Goal: Task Accomplishment & Management: Use online tool/utility

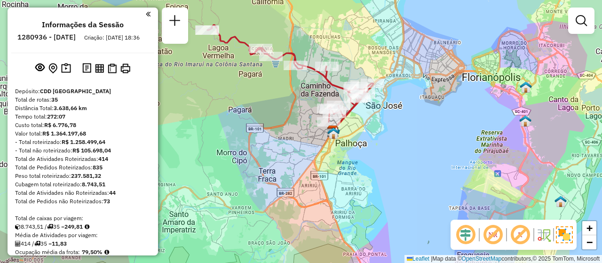
scroll to position [744, 0]
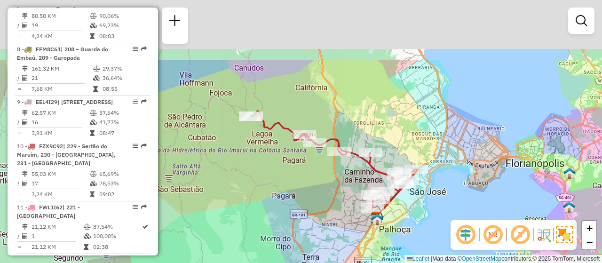
drag, startPoint x: 385, startPoint y: 127, endPoint x: 428, endPoint y: 213, distance: 96.5
click at [428, 213] on div "Janela de atendimento Grade de atendimento Capacidade Transportadoras Veículos …" at bounding box center [301, 131] width 602 height 263
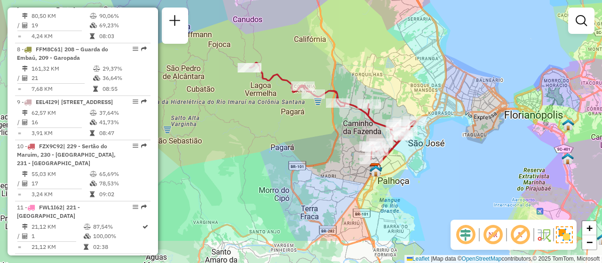
drag, startPoint x: 442, startPoint y: 207, endPoint x: 441, endPoint y: 156, distance: 51.3
click at [441, 156] on div "Janela de atendimento Grade de atendimento Capacidade Transportadoras Veículos …" at bounding box center [301, 131] width 602 height 263
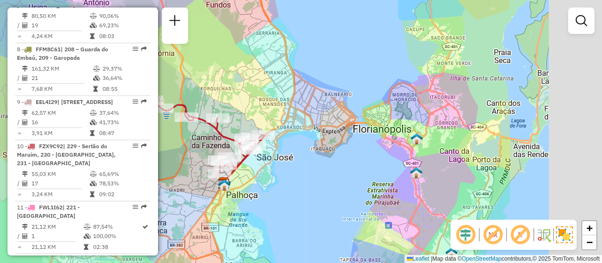
drag, startPoint x: 448, startPoint y: 169, endPoint x: 297, endPoint y: 185, distance: 151.8
click at [296, 185] on div "Janela de atendimento Grade de atendimento Capacidade Transportadoras Veículos …" at bounding box center [301, 131] width 602 height 263
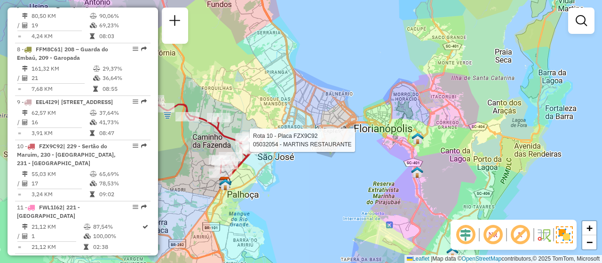
select select "**********"
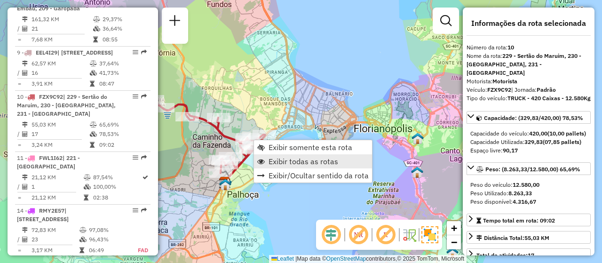
scroll to position [885, 0]
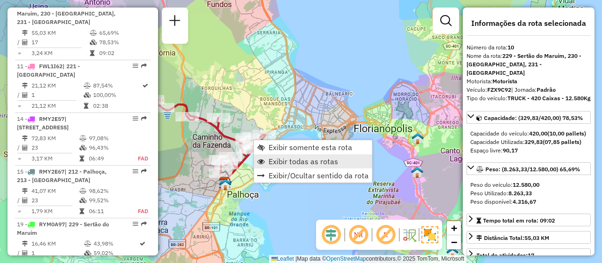
click at [277, 156] on link "Exibir todas as rotas" at bounding box center [313, 161] width 118 height 14
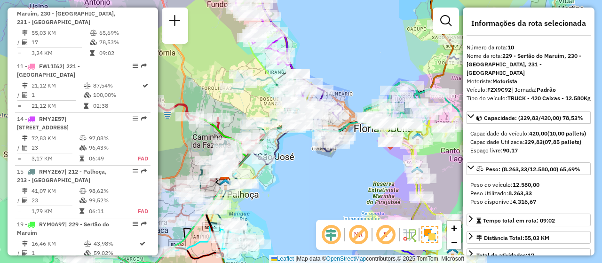
click at [293, 214] on div "Janela de atendimento Grade de atendimento Capacidade Transportadoras Veículos …" at bounding box center [301, 131] width 602 height 263
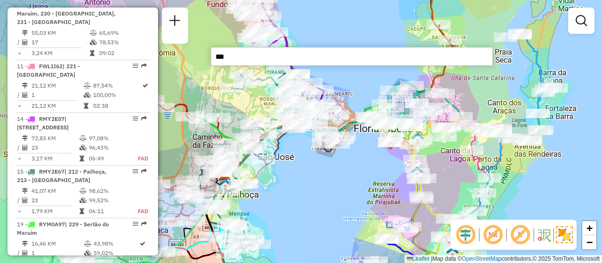
type input "****"
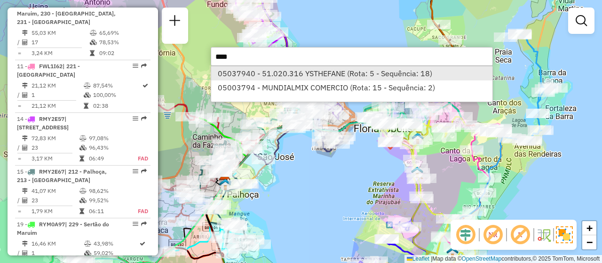
click at [331, 72] on li "05037940 - 51.020.316 YSTHEFANE (Rota: 5 - Sequência: 18)" at bounding box center [351, 73] width 281 height 14
select select "**********"
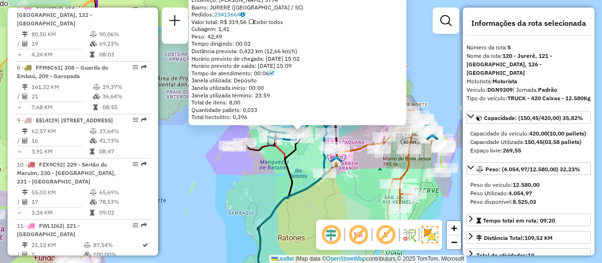
scroll to position [596, 0]
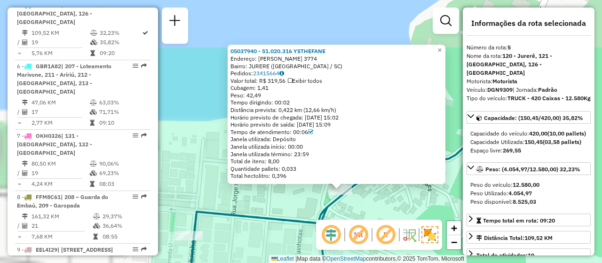
drag, startPoint x: 275, startPoint y: 151, endPoint x: 455, endPoint y: 210, distance: 189.6
click at [486, 225] on hb-router-mapa "Informações da Sessão 1280936 - 23/09/2025 Criação: 22/09/2025 18:36 Depósito: …" at bounding box center [301, 131] width 602 height 263
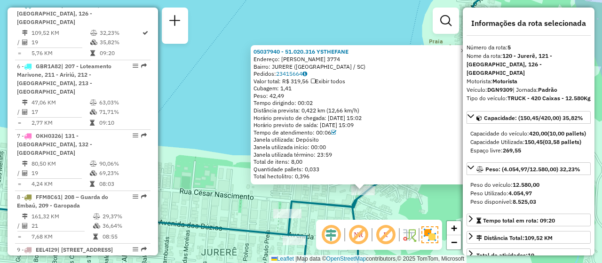
click at [205, 121] on div "05037940 - 51.020.316 YSTHEFANE Endereço: TERTULIANO BRITO XAVIER 3774 Bairro: …" at bounding box center [301, 131] width 602 height 263
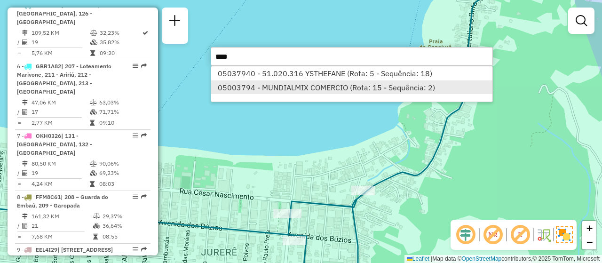
type input "****"
click at [281, 82] on li "05003794 - MUNDIALMIX COMERCIO (Rota: 15 - Sequência: 2)" at bounding box center [351, 87] width 281 height 14
select select "**********"
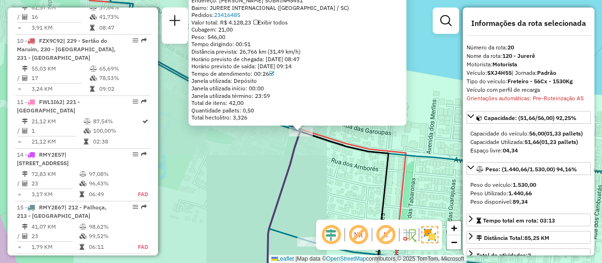
scroll to position [1157, 0]
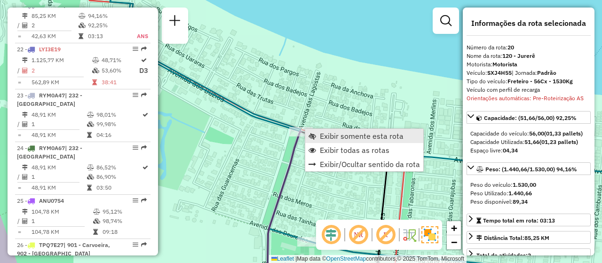
click at [351, 129] on link "Exibir somente esta rota" at bounding box center [364, 136] width 118 height 14
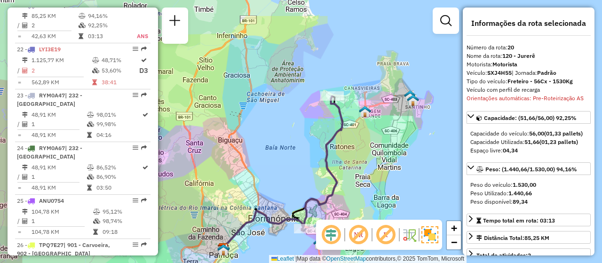
drag, startPoint x: 298, startPoint y: 86, endPoint x: 280, endPoint y: 128, distance: 46.1
click at [280, 128] on div "Janela de atendimento Grade de atendimento Capacidade Transportadoras Veículos …" at bounding box center [301, 131] width 602 height 263
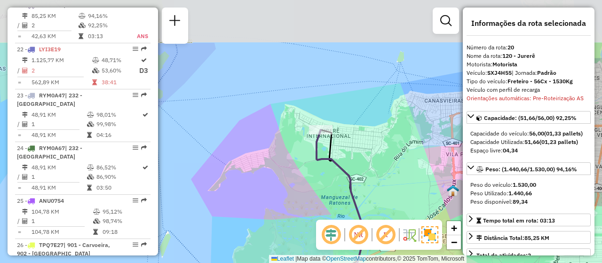
drag, startPoint x: 362, startPoint y: 114, endPoint x: 313, endPoint y: 189, distance: 89.0
click at [313, 189] on div "Janela de atendimento Grade de atendimento Capacidade Transportadoras Veículos …" at bounding box center [301, 131] width 602 height 263
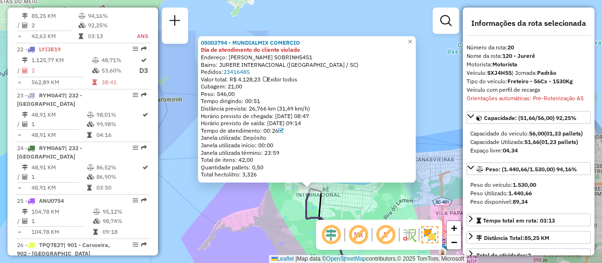
drag, startPoint x: 353, startPoint y: 144, endPoint x: 362, endPoint y: 201, distance: 57.7
click at [362, 201] on div "05003794 - MUNDIALMIX COMERCIO Dia de atendimento do cliente violado Endereço: …" at bounding box center [301, 131] width 602 height 263
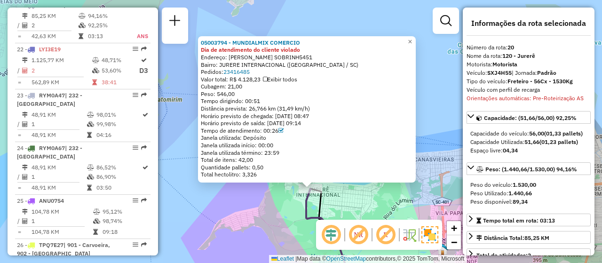
click at [290, 218] on div "05003794 - MUNDIALMIX COMERCIO Dia de atendimento do cliente violado Endereço: …" at bounding box center [301, 131] width 602 height 263
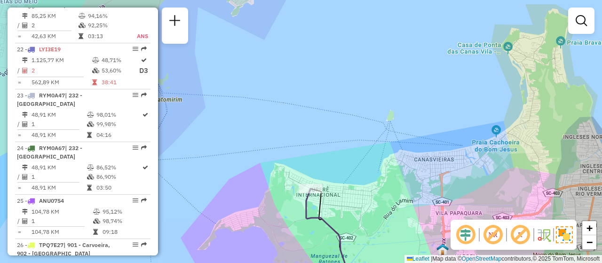
drag, startPoint x: 357, startPoint y: 209, endPoint x: 334, endPoint y: 178, distance: 38.9
click at [334, 178] on div "Janela de atendimento Grade de atendimento Capacidade Transportadoras Veículos …" at bounding box center [301, 131] width 602 height 263
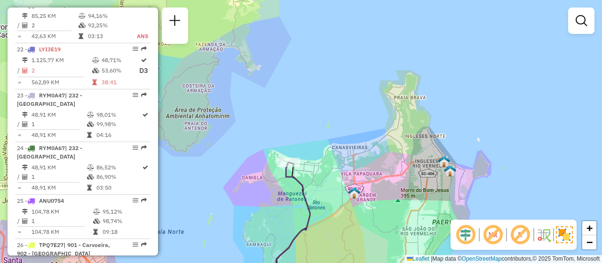
drag, startPoint x: 301, startPoint y: 201, endPoint x: 296, endPoint y: 165, distance: 36.0
click at [296, 165] on icon at bounding box center [293, 225] width 34 height 127
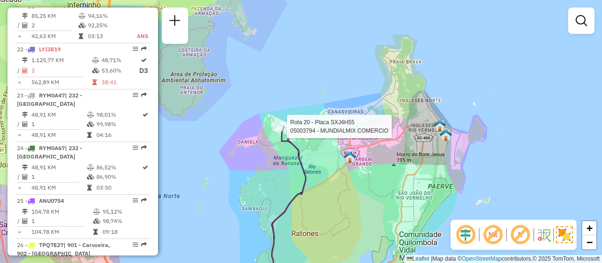
select select "**********"
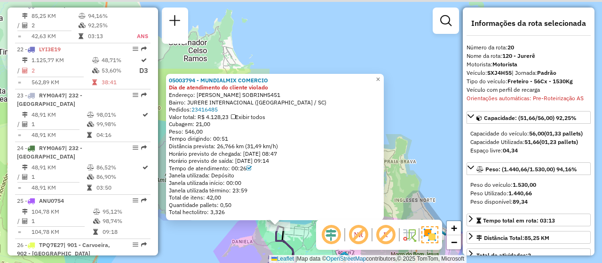
drag, startPoint x: 240, startPoint y: 152, endPoint x: 218, endPoint y: 247, distance: 97.6
click at [218, 247] on div "05003794 - MUNDIALMIX COMERCIO Dia de atendimento do cliente violado Endereço: …" at bounding box center [301, 131] width 602 height 263
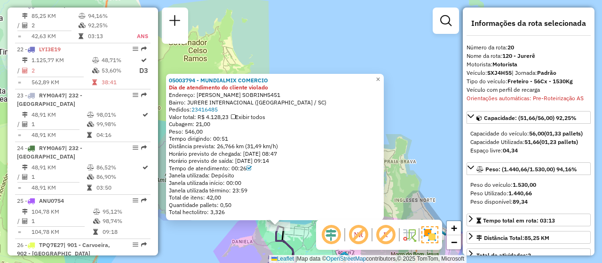
click at [214, 239] on div "05003794 - MUNDIALMIX COMERCIO Dia de atendimento do cliente violado Endereço: …" at bounding box center [301, 131] width 602 height 263
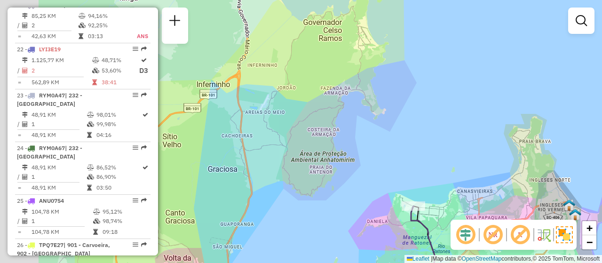
drag, startPoint x: 198, startPoint y: 243, endPoint x: 331, endPoint y: 222, distance: 134.7
click at [331, 222] on div "Janela de atendimento Grade de atendimento Capacidade Transportadoras Veículos …" at bounding box center [301, 131] width 602 height 263
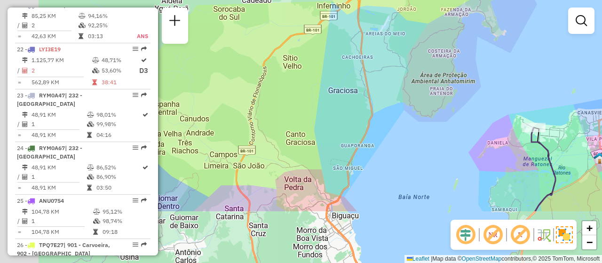
drag, startPoint x: 261, startPoint y: 256, endPoint x: 381, endPoint y: 178, distance: 143.1
click at [381, 178] on div "Janela de atendimento Grade de atendimento Capacidade Transportadoras Veículos …" at bounding box center [301, 131] width 602 height 263
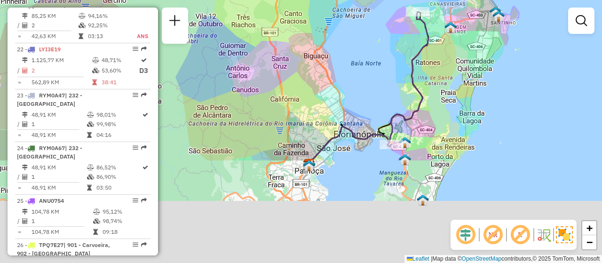
drag, startPoint x: 366, startPoint y: 174, endPoint x: 342, endPoint y: 24, distance: 151.9
click at [342, 24] on div "Janela de atendimento Grade de atendimento Capacidade Transportadoras Veículos …" at bounding box center [301, 131] width 602 height 263
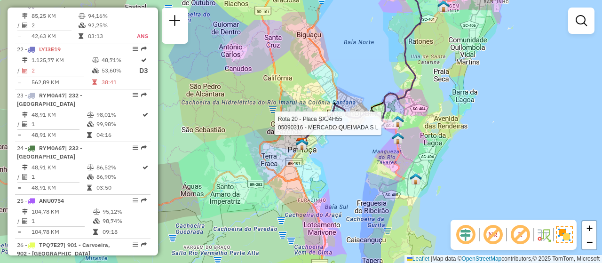
select select "**********"
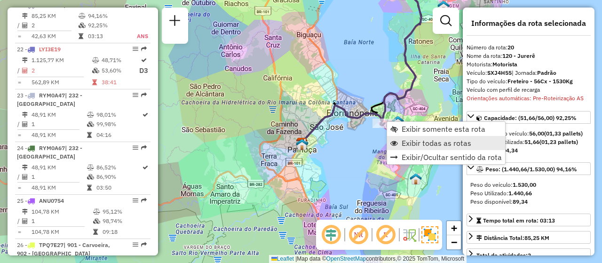
click at [428, 147] on span "Exibir todas as rotas" at bounding box center [437, 143] width 70 height 8
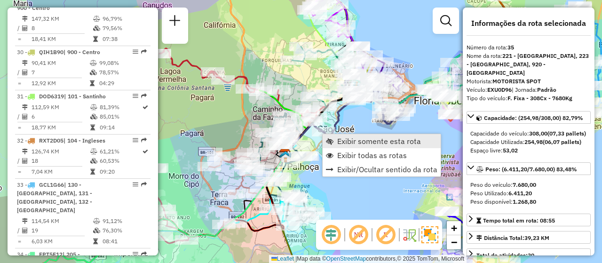
scroll to position [1845, 0]
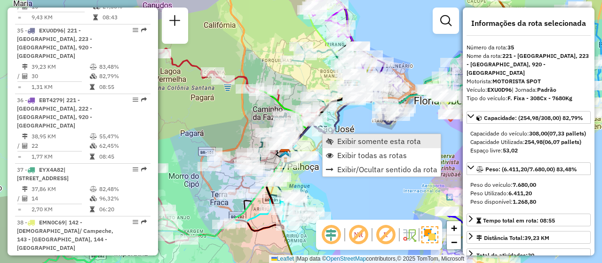
click at [357, 141] on span "Exibir somente esta rota" at bounding box center [379, 141] width 84 height 8
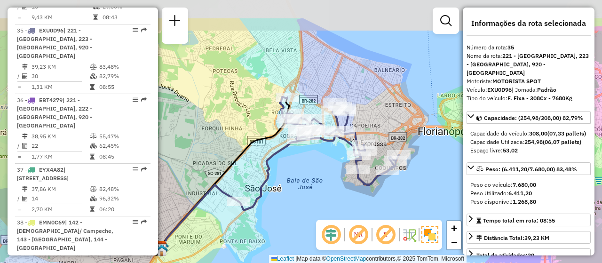
drag, startPoint x: 369, startPoint y: 149, endPoint x: 345, endPoint y: 194, distance: 50.7
click at [345, 194] on div "Janela de atendimento Grade de atendimento Capacidade Transportadoras Veículos …" at bounding box center [301, 131] width 602 height 263
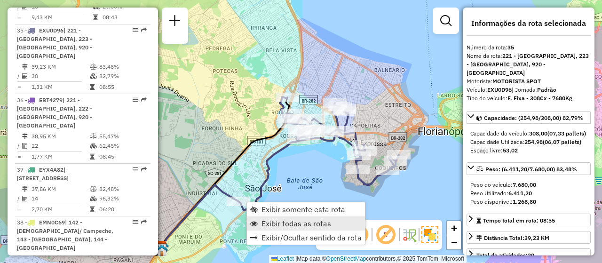
click at [321, 226] on span "Exibir todas as rotas" at bounding box center [296, 224] width 70 height 8
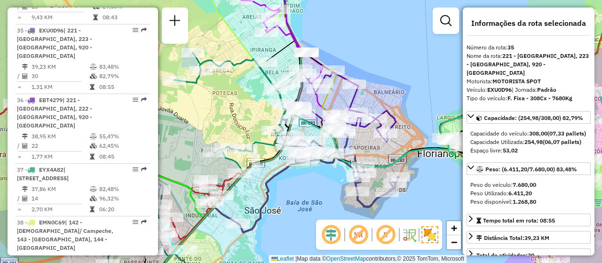
drag, startPoint x: 327, startPoint y: 165, endPoint x: 327, endPoint y: 187, distance: 22.1
click at [327, 187] on div "Janela de atendimento Grade de atendimento Capacidade Transportadoras Veículos …" at bounding box center [301, 131] width 602 height 263
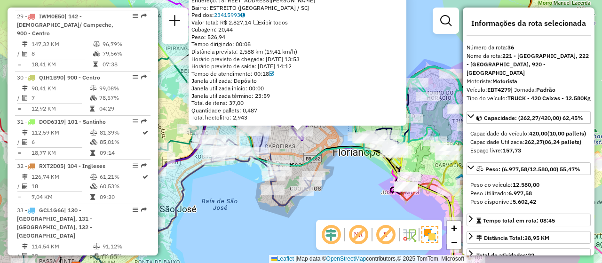
scroll to position [1907, 0]
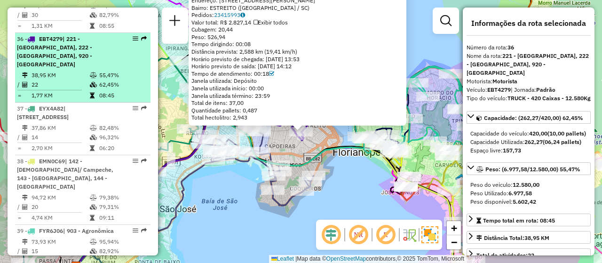
click at [78, 35] on div "36 - EBT4279 | 221 - Jardim Atlântico, 222 - Capoeiras, 920 - Kobrasol" at bounding box center [67, 52] width 100 height 34
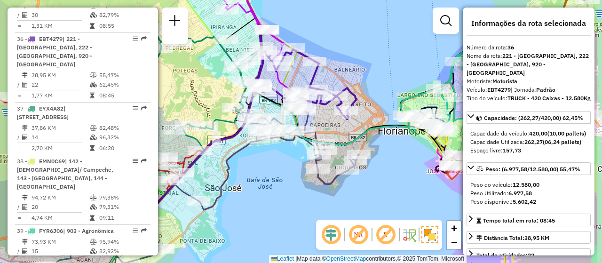
drag, startPoint x: 327, startPoint y: 185, endPoint x: 262, endPoint y: 194, distance: 65.6
click at [262, 194] on div "Janela de atendimento Grade de atendimento Capacidade Transportadoras Veículos …" at bounding box center [301, 131] width 602 height 263
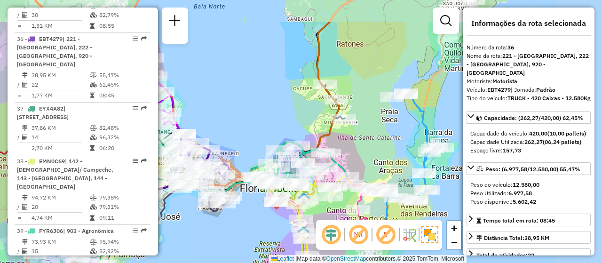
drag, startPoint x: 385, startPoint y: 164, endPoint x: 254, endPoint y: 213, distance: 139.4
click at [254, 213] on div "Janela de atendimento Grade de atendimento Capacidade Transportadoras Veículos …" at bounding box center [301, 131] width 602 height 263
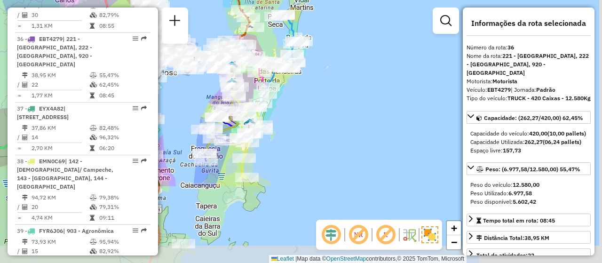
drag, startPoint x: 405, startPoint y: 158, endPoint x: 311, endPoint y: 55, distance: 139.5
click at [311, 55] on div "Janela de atendimento Grade de atendimento Capacidade Transportadoras Veículos …" at bounding box center [301, 131] width 602 height 263
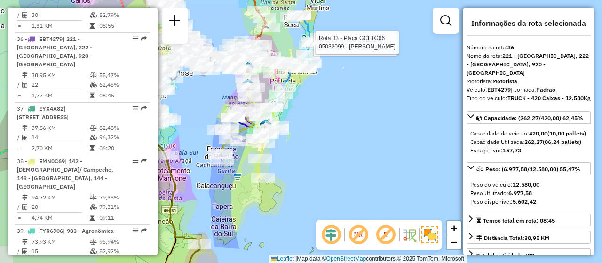
drag, startPoint x: 285, startPoint y: 148, endPoint x: 314, endPoint y: 150, distance: 28.8
click at [314, 150] on div "Rota 33 - Placa GCL1G66 05027390 - NELSON MOURA GOMES Rota 33 - Placa GCL1G66 0…" at bounding box center [301, 131] width 602 height 263
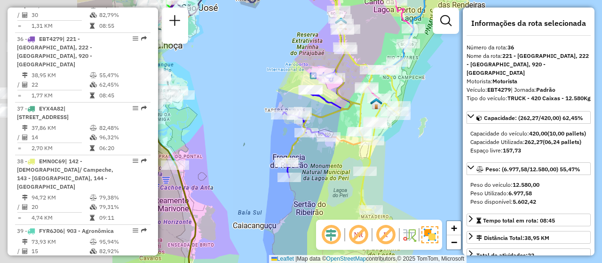
drag, startPoint x: 307, startPoint y: 153, endPoint x: 444, endPoint y: 169, distance: 138.2
click at [444, 169] on div "Rota 33 - Placa GCL1G66 05027390 - NELSON MOURA GOMES Rota 33 - Placa GCL1G66 0…" at bounding box center [301, 131] width 602 height 263
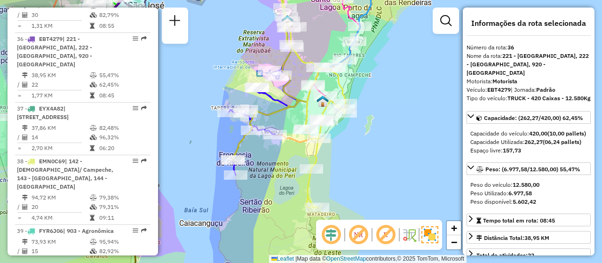
drag, startPoint x: 388, startPoint y: 182, endPoint x: 332, endPoint y: 166, distance: 59.1
click at [332, 166] on div "Rota 33 - Placa GCL1G66 05027390 - NELSON MOURA GOMES Rota 33 - Placa GCL1G66 0…" at bounding box center [301, 131] width 602 height 263
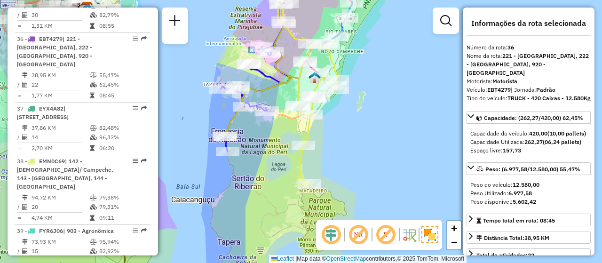
drag, startPoint x: 339, startPoint y: 184, endPoint x: 331, endPoint y: 161, distance: 24.8
click at [331, 161] on div "Rota 33 - Placa GCL1G66 05027390 - NELSON MOURA GOMES Rota 33 - Placa GCL1G66 0…" at bounding box center [301, 131] width 602 height 263
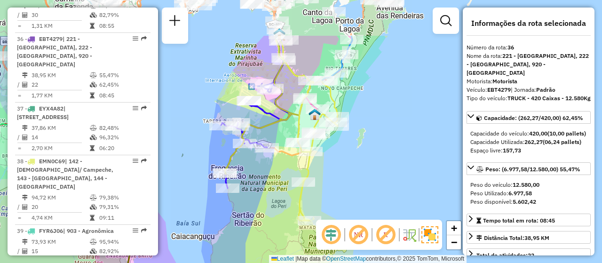
drag, startPoint x: 362, startPoint y: 105, endPoint x: 358, endPoint y: 168, distance: 63.6
click at [358, 168] on div "Rota 33 - Placa GCL1G66 05027390 - NELSON MOURA GOMES Rota 33 - Placa GCL1G66 0…" at bounding box center [301, 131] width 602 height 263
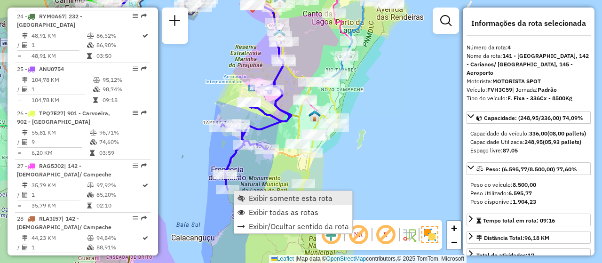
scroll to position [535, 0]
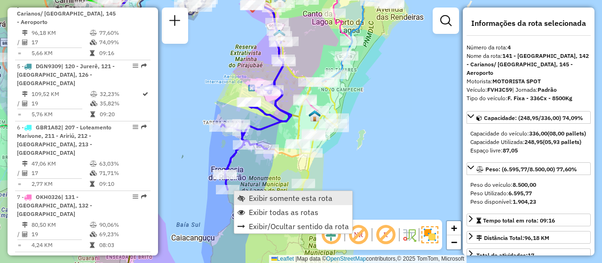
click at [280, 196] on span "Exibir somente esta rota" at bounding box center [291, 198] width 84 height 8
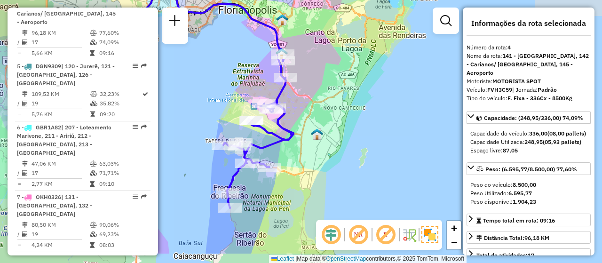
drag, startPoint x: 378, startPoint y: 154, endPoint x: 267, endPoint y: 119, distance: 116.6
click at [267, 119] on div "Janela de atendimento Grade de atendimento Capacidade Transportadoras Veículos …" at bounding box center [301, 131] width 602 height 263
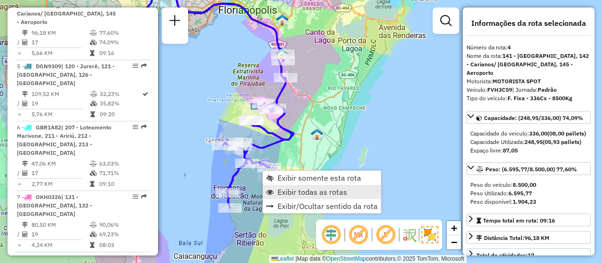
click at [306, 189] on span "Exibir todas as rotas" at bounding box center [312, 192] width 70 height 8
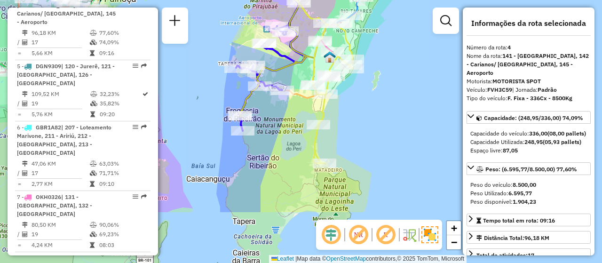
drag, startPoint x: 344, startPoint y: 178, endPoint x: 356, endPoint y: 127, distance: 52.7
click at [356, 127] on div "Janela de atendimento Grade de atendimento Capacidade Transportadoras Veículos …" at bounding box center [301, 131] width 602 height 263
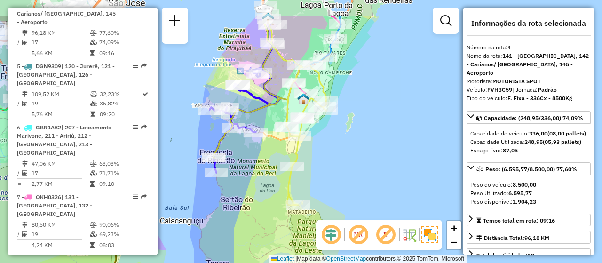
drag, startPoint x: 356, startPoint y: 127, endPoint x: 330, endPoint y: 168, distance: 49.5
click at [330, 168] on div "Janela de atendimento Grade de atendimento Capacidade Transportadoras Veículos …" at bounding box center [301, 131] width 602 height 263
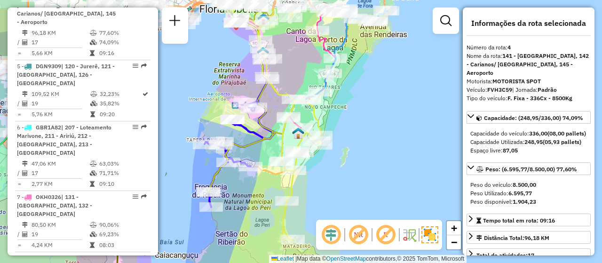
drag, startPoint x: 366, startPoint y: 147, endPoint x: 361, endPoint y: 181, distance: 34.7
click at [361, 181] on div "Janela de atendimento Grade de atendimento Capacidade Transportadoras Veículos …" at bounding box center [301, 131] width 602 height 263
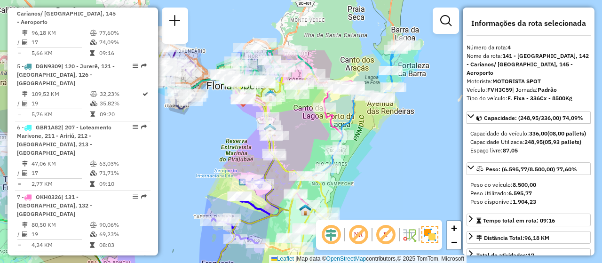
drag, startPoint x: 378, startPoint y: 148, endPoint x: 385, endPoint y: 225, distance: 77.4
click at [385, 225] on hb-router-mapa "Informações da Sessão 1280936 - 23/09/2025 Criação: 22/09/2025 18:36 Depósito: …" at bounding box center [301, 131] width 602 height 263
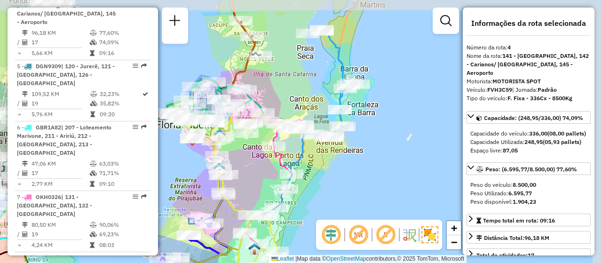
drag, startPoint x: 396, startPoint y: 178, endPoint x: 345, endPoint y: 217, distance: 63.8
click at [345, 217] on div "Janela de atendimento Grade de atendimento Capacidade Transportadoras Veículos …" at bounding box center [301, 131] width 602 height 263
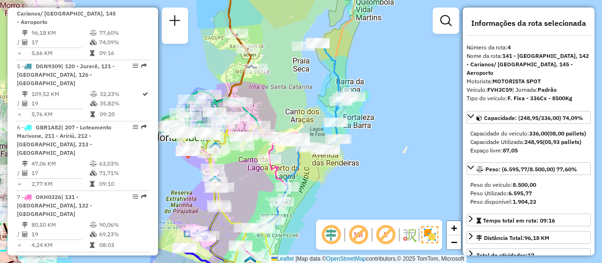
drag, startPoint x: 375, startPoint y: 174, endPoint x: 371, endPoint y: 187, distance: 13.4
click at [371, 187] on div "Janela de atendimento Grade de atendimento Capacidade Transportadoras Veículos …" at bounding box center [301, 131] width 602 height 263
drag, startPoint x: 260, startPoint y: 203, endPoint x: 312, endPoint y: 169, distance: 62.0
click at [312, 169] on div "Janela de atendimento Grade de atendimento Capacidade Transportadoras Veículos …" at bounding box center [301, 131] width 602 height 263
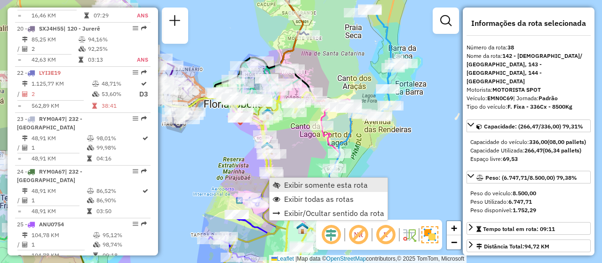
scroll to position [2029, 0]
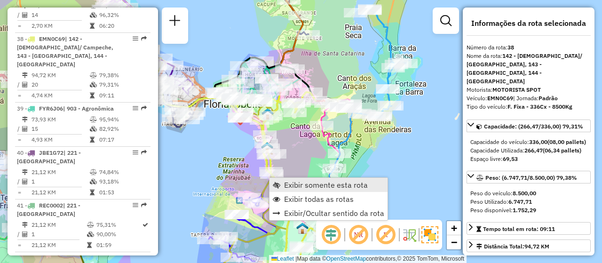
click at [288, 183] on span "Exibir somente esta rota" at bounding box center [326, 185] width 84 height 8
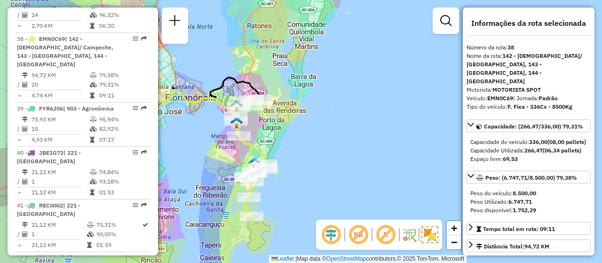
drag, startPoint x: 397, startPoint y: 169, endPoint x: 299, endPoint y: 184, distance: 100.0
click at [299, 184] on div "Janela de atendimento Grade de atendimento Capacidade Transportadoras Veículos …" at bounding box center [301, 131] width 602 height 263
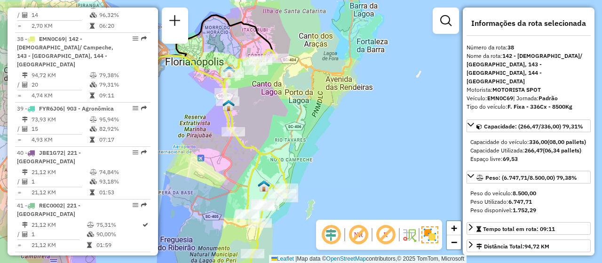
drag, startPoint x: 293, startPoint y: 179, endPoint x: 295, endPoint y: 207, distance: 27.9
click at [295, 207] on div "Janela de atendimento Grade de atendimento Capacidade Transportadoras Veículos …" at bounding box center [301, 131] width 602 height 263
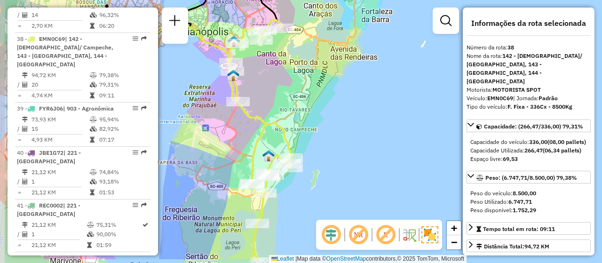
drag, startPoint x: 346, startPoint y: 161, endPoint x: 350, endPoint y: 130, distance: 31.4
click at [350, 130] on div "Janela de atendimento Grade de atendimento Capacidade Transportadoras Veículos …" at bounding box center [301, 131] width 602 height 263
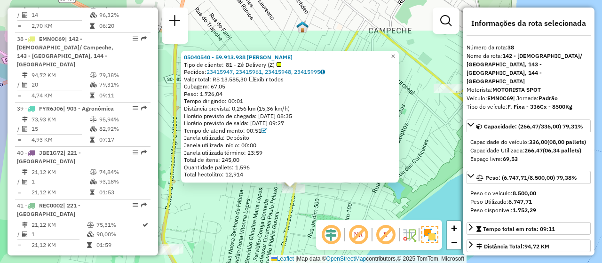
drag, startPoint x: 340, startPoint y: 158, endPoint x: 332, endPoint y: 215, distance: 57.4
click at [332, 215] on div "05040540 - 59.913.938 MARCELO JOSE PINHEIRO Tipo de cliente: 81 - Zé Delivery (…" at bounding box center [301, 131] width 602 height 263
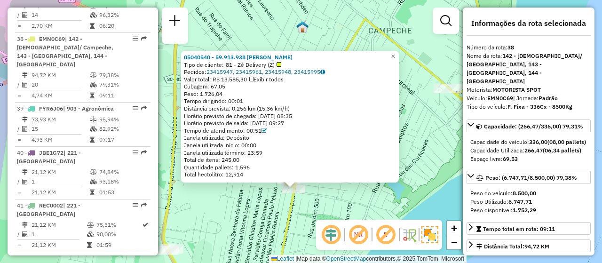
click at [238, 217] on div "05040540 - 59.913.938 MARCELO JOSE PINHEIRO Tipo de cliente: 81 - Zé Delivery (…" at bounding box center [301, 131] width 602 height 263
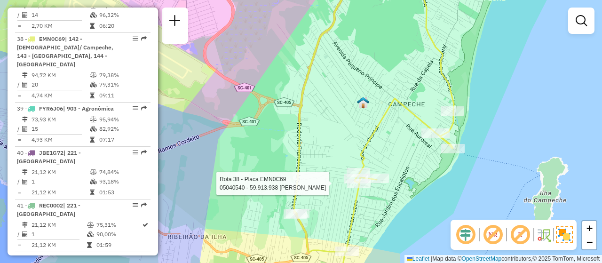
select select "**********"
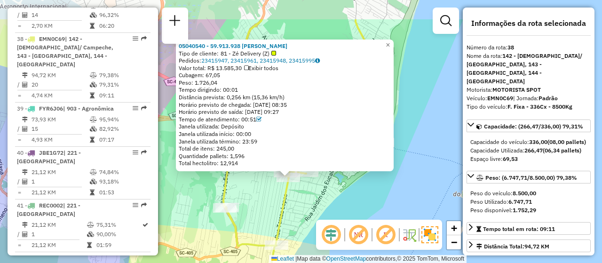
drag, startPoint x: 354, startPoint y: 172, endPoint x: 346, endPoint y: 206, distance: 34.8
click at [346, 206] on div "05040540 - 59.913.938 MARCELO JOSE PINHEIRO Tipo de cliente: 81 - Zé Delivery (…" at bounding box center [301, 131] width 602 height 263
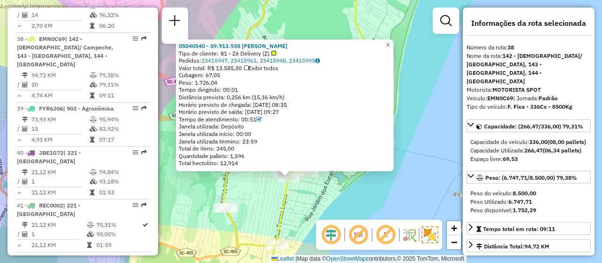
click at [306, 214] on div "05040540 - 59.913.938 MARCELO JOSE PINHEIRO Tipo de cliente: 81 - Zé Delivery (…" at bounding box center [301, 131] width 602 height 263
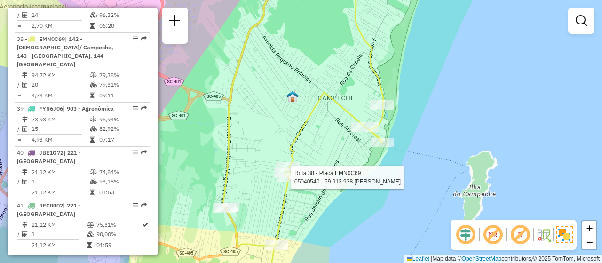
select select "**********"
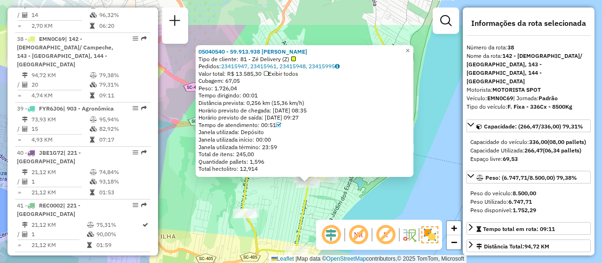
drag, startPoint x: 276, startPoint y: 166, endPoint x: 283, endPoint y: 217, distance: 51.3
click at [283, 217] on div "05040540 - 59.913.938 MARCELO JOSE PINHEIRO Tipo de cliente: 81 - Zé Delivery (…" at bounding box center [301, 131] width 602 height 263
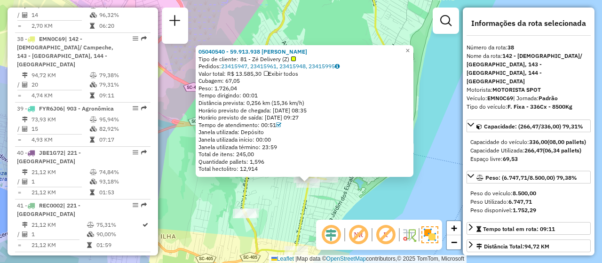
click at [373, 198] on div "05040540 - 59.913.938 MARCELO JOSE PINHEIRO Tipo de cliente: 81 - Zé Delivery (…" at bounding box center [301, 131] width 602 height 263
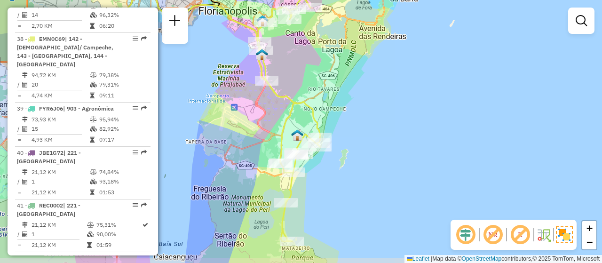
drag, startPoint x: 362, startPoint y: 233, endPoint x: 307, endPoint y: 237, distance: 55.1
click at [308, 236] on div "Janela de atendimento Grade de atendimento Capacidade Transportadoras Veículos …" at bounding box center [301, 131] width 602 height 263
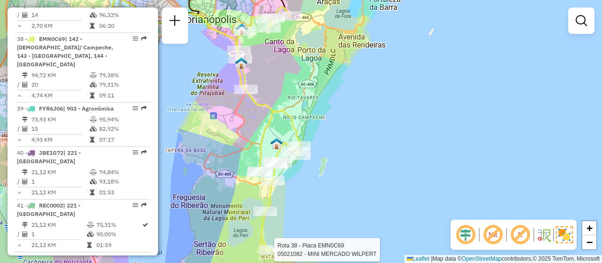
select select "**********"
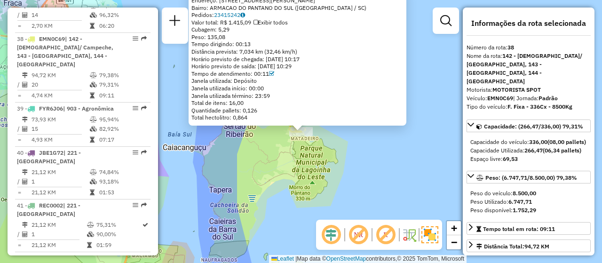
click at [327, 216] on div "05021082 - MINI MERCADO WILPERT Endereço: AV ANTONIO BORGES DOS SANTOS 838 Bair…" at bounding box center [301, 131] width 602 height 263
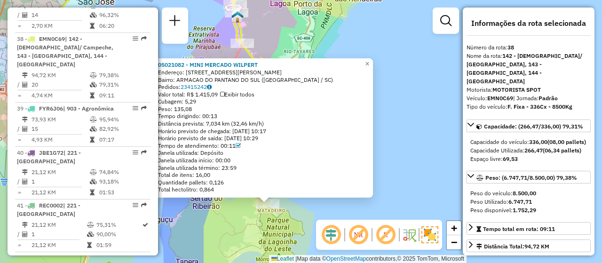
click at [435, 158] on div "05021082 - MINI MERCADO WILPERT Endereço: AV ANTONIO BORGES DOS SANTOS 838 Bair…" at bounding box center [301, 131] width 602 height 263
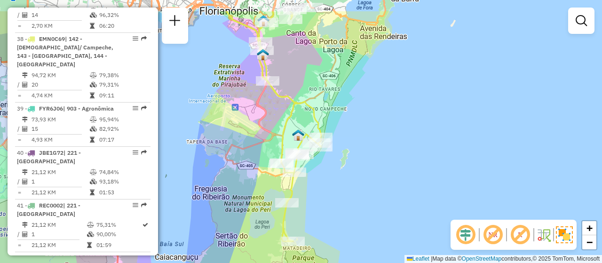
drag, startPoint x: 309, startPoint y: 145, endPoint x: 334, endPoint y: 183, distance: 46.4
click at [334, 183] on div "Janela de atendimento Grade de atendimento Capacidade Transportadoras Veículos …" at bounding box center [301, 131] width 602 height 263
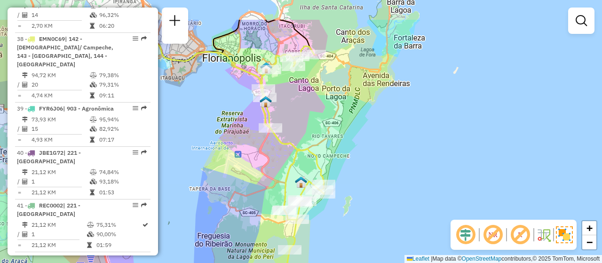
drag, startPoint x: 339, startPoint y: 152, endPoint x: 341, endPoint y: 198, distance: 46.1
click at [341, 198] on div "Janela de atendimento Grade de atendimento Capacidade Transportadoras Veículos …" at bounding box center [301, 131] width 602 height 263
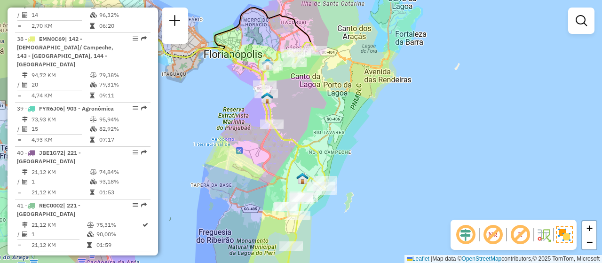
drag, startPoint x: 389, startPoint y: 225, endPoint x: 407, endPoint y: 157, distance: 70.6
click at [407, 157] on div "Janela de atendimento Grade de atendimento Capacidade Transportadoras Veículos …" at bounding box center [301, 131] width 602 height 263
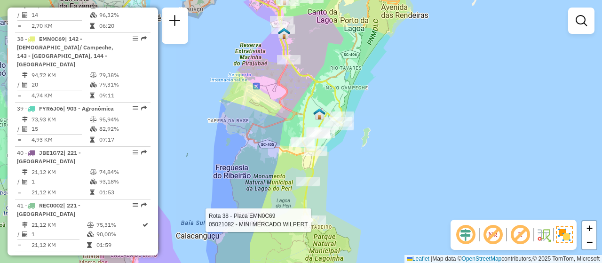
select select "**********"
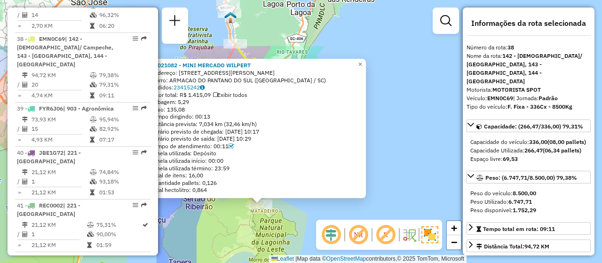
drag, startPoint x: 377, startPoint y: 156, endPoint x: 337, endPoint y: 229, distance: 83.0
click at [337, 229] on hb-router-mapa "Informações da Sessão 1280936 - 23/09/2025 Criação: 22/09/2025 18:36 Depósito: …" at bounding box center [301, 131] width 602 height 263
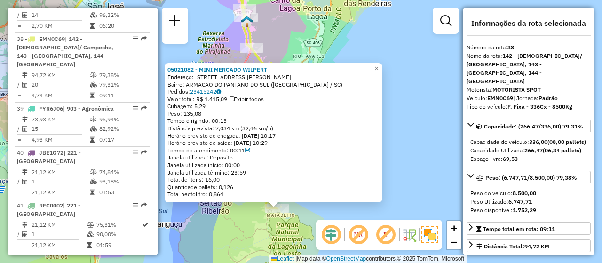
drag, startPoint x: 414, startPoint y: 164, endPoint x: 430, endPoint y: 168, distance: 17.0
click at [430, 168] on div "05021082 - MINI MERCADO WILPERT Endereço: AV ANTONIO BORGES DOS SANTOS 838 Bair…" at bounding box center [301, 131] width 602 height 263
click at [424, 174] on div "05021082 - MINI MERCADO WILPERT Endereço: AV ANTONIO BORGES DOS SANTOS 838 Bair…" at bounding box center [301, 131] width 602 height 263
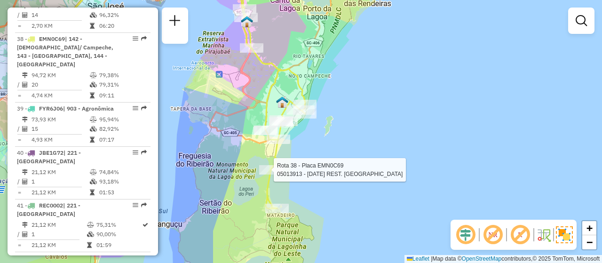
select select "**********"
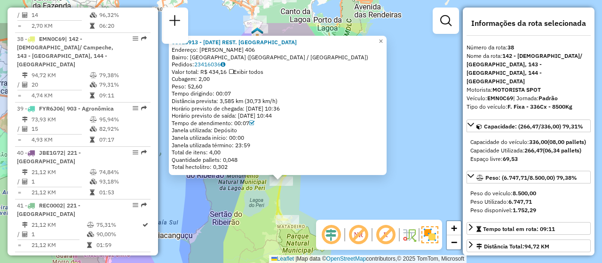
drag, startPoint x: 367, startPoint y: 158, endPoint x: 346, endPoint y: 210, distance: 55.7
click at [346, 210] on div "05013913 - CE1 REST. LAGOA PERI Endereço: FRANCISCO THOMAZ DOS SANTOS 406 Bairr…" at bounding box center [301, 131] width 602 height 263
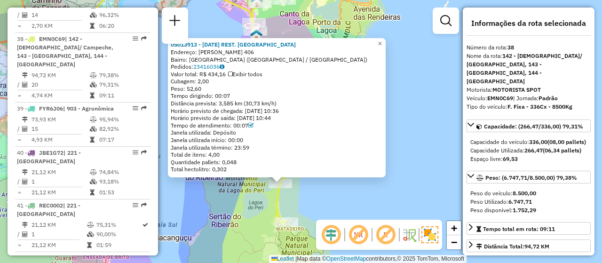
click at [378, 184] on div "05013913 - CE1 REST. LAGOA PERI Endereço: FRANCISCO THOMAZ DOS SANTOS 406 Bairr…" at bounding box center [301, 131] width 602 height 263
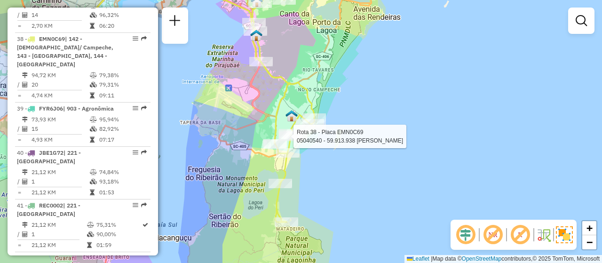
select select "**********"
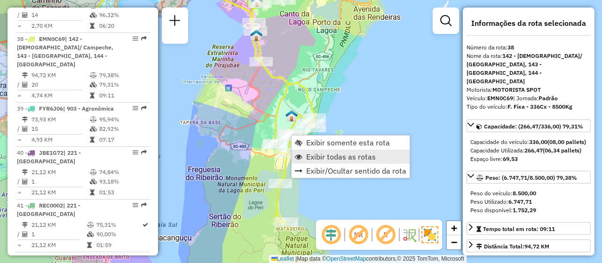
click at [329, 154] on span "Exibir todas as rotas" at bounding box center [341, 157] width 70 height 8
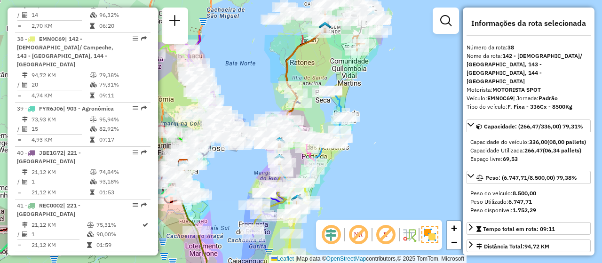
drag, startPoint x: 402, startPoint y: 134, endPoint x: 357, endPoint y: 200, distance: 80.0
click at [357, 200] on div "Janela de atendimento Grade de atendimento Capacidade Transportadoras Veículos …" at bounding box center [301, 131] width 602 height 263
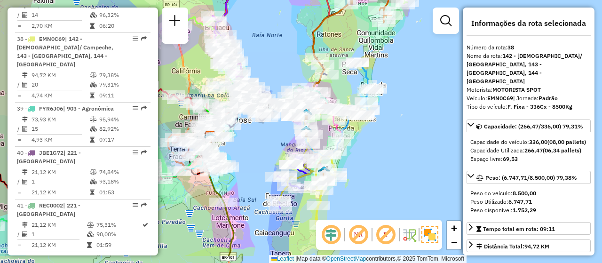
drag, startPoint x: 345, startPoint y: 198, endPoint x: 373, endPoint y: 165, distance: 43.7
click at [373, 165] on div "Janela de atendimento Grade de atendimento Capacidade Transportadoras Veículos …" at bounding box center [301, 131] width 602 height 263
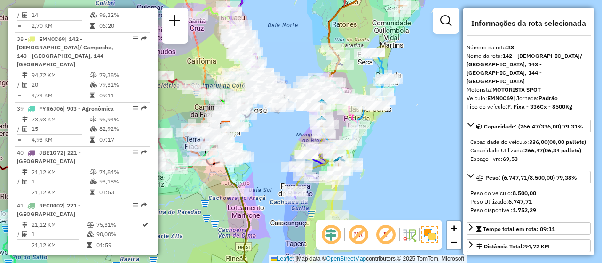
drag, startPoint x: 372, startPoint y: 188, endPoint x: 388, endPoint y: 178, distance: 18.4
click at [388, 178] on div "Janela de atendimento Grade de atendimento Capacidade Transportadoras Veículos …" at bounding box center [301, 131] width 602 height 263
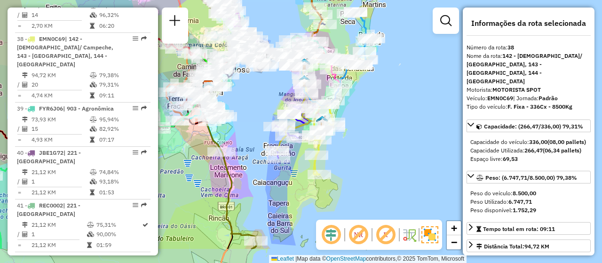
drag, startPoint x: 378, startPoint y: 181, endPoint x: 360, endPoint y: 140, distance: 44.0
click at [360, 140] on div "Janela de atendimento Grade de atendimento Capacidade Transportadoras Veículos …" at bounding box center [301, 131] width 602 height 263
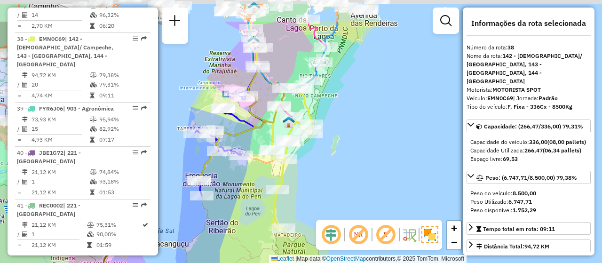
drag, startPoint x: 387, startPoint y: 85, endPoint x: 387, endPoint y: 133, distance: 48.0
click at [387, 133] on div "Janela de atendimento Grade de atendimento Capacidade Transportadoras Veículos …" at bounding box center [301, 131] width 602 height 263
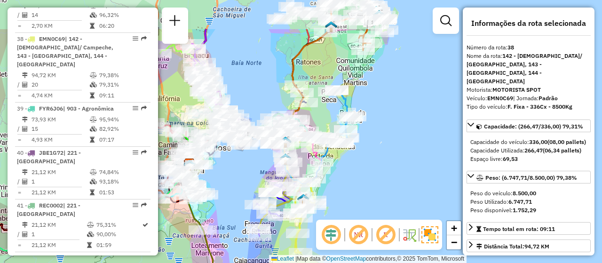
drag, startPoint x: 358, startPoint y: 158, endPoint x: 349, endPoint y: 214, distance: 56.1
click at [349, 214] on div "Janela de atendimento Grade de atendimento Capacidade Transportadoras Veículos …" at bounding box center [301, 131] width 602 height 263
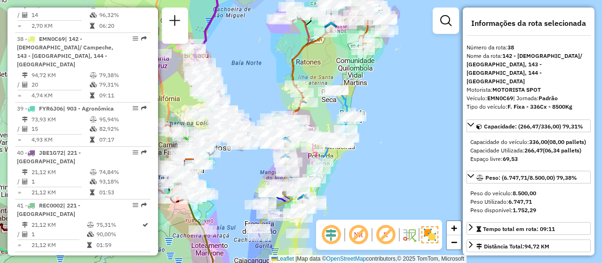
drag, startPoint x: 400, startPoint y: 161, endPoint x: 399, endPoint y: 174, distance: 12.3
click at [399, 174] on div "Janela de atendimento Grade de atendimento Capacidade Transportadoras Veículos …" at bounding box center [301, 131] width 602 height 263
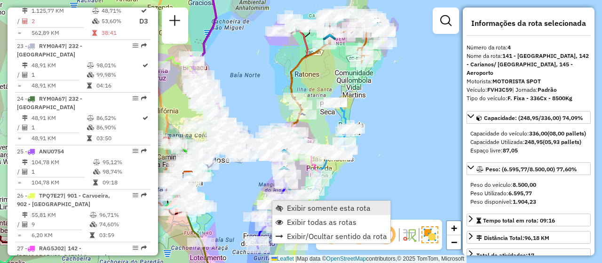
scroll to position [535, 0]
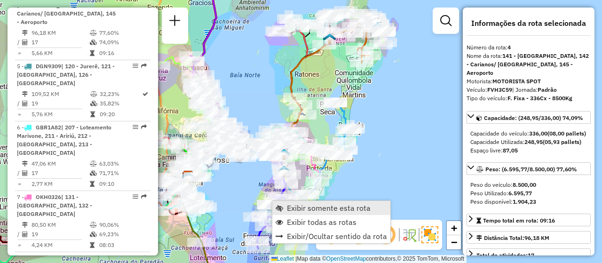
click at [317, 203] on link "Exibir somente esta rota" at bounding box center [331, 208] width 118 height 14
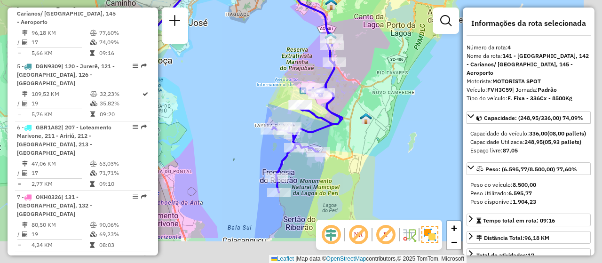
drag, startPoint x: 350, startPoint y: 128, endPoint x: 286, endPoint y: 74, distance: 83.8
click at [286, 74] on div "Janela de atendimento Grade de atendimento Capacidade Transportadoras Veículos …" at bounding box center [301, 131] width 602 height 263
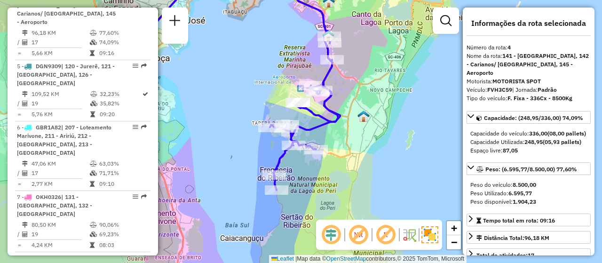
drag, startPoint x: 264, startPoint y: 69, endPoint x: 246, endPoint y: 113, distance: 47.7
click at [246, 113] on div "Janela de atendimento Grade de atendimento Capacidade Transportadoras Veículos …" at bounding box center [301, 131] width 602 height 263
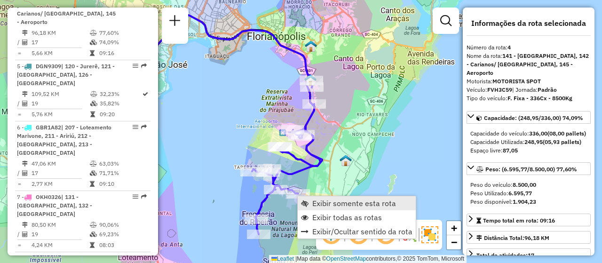
click at [369, 201] on span "Exibir somente esta rota" at bounding box center [354, 203] width 84 height 8
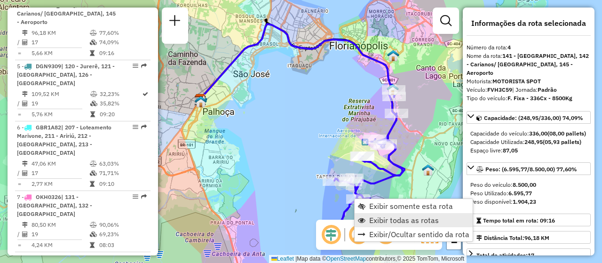
click at [395, 221] on span "Exibir todas as rotas" at bounding box center [404, 220] width 70 height 8
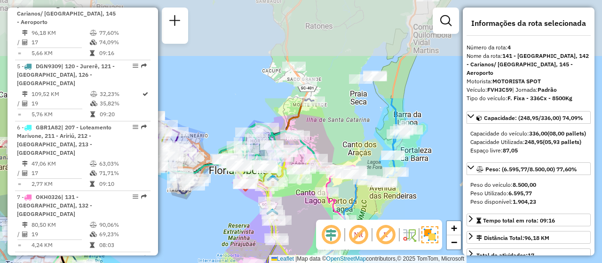
drag, startPoint x: 340, startPoint y: 124, endPoint x: 216, endPoint y: 252, distance: 177.9
click at [216, 252] on div "Janela de atendimento Grade de atendimento Capacidade Transportadoras Veículos …" at bounding box center [301, 131] width 602 height 263
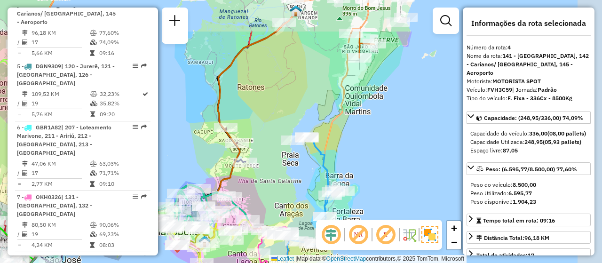
drag, startPoint x: 389, startPoint y: 102, endPoint x: 318, endPoint y: 175, distance: 101.8
click at [318, 175] on icon at bounding box center [320, 191] width 46 height 108
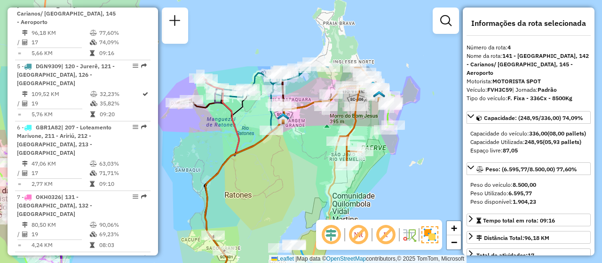
drag, startPoint x: 380, startPoint y: 110, endPoint x: 374, endPoint y: 202, distance: 92.9
click at [374, 202] on div "Janela de atendimento Grade de atendimento Capacidade Transportadoras Veículos …" at bounding box center [301, 131] width 602 height 263
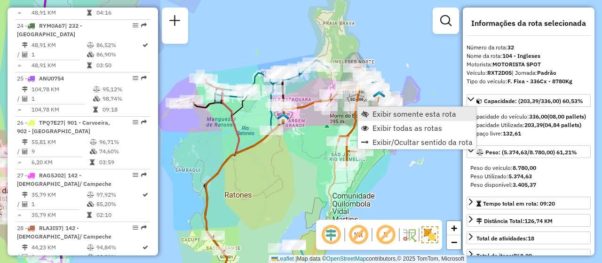
scroll to position [1679, 0]
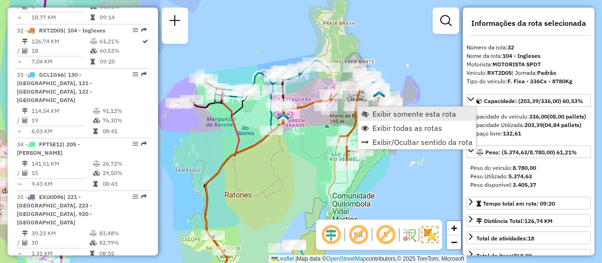
click at [393, 114] on span "Exibir somente esta rota" at bounding box center [414, 114] width 84 height 8
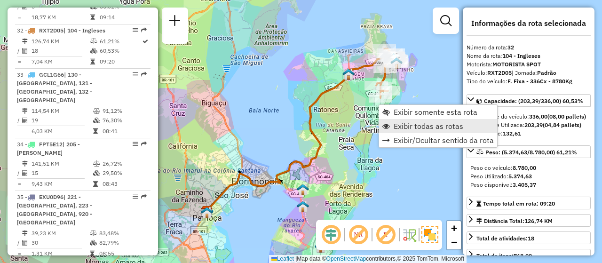
click at [404, 126] on span "Exibir todas as rotas" at bounding box center [429, 126] width 70 height 8
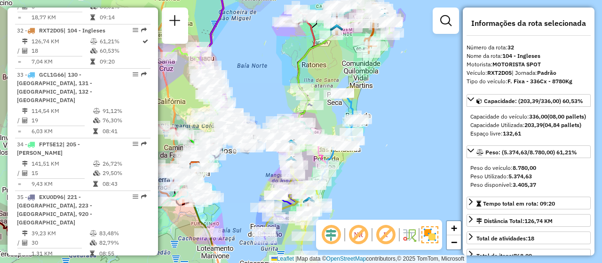
drag, startPoint x: 348, startPoint y: 120, endPoint x: 336, endPoint y: 76, distance: 46.2
click at [336, 76] on div "Janela de atendimento Grade de atendimento Capacidade Transportadoras Veículos …" at bounding box center [301, 131] width 602 height 263
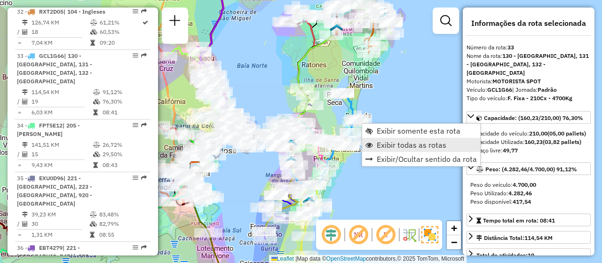
scroll to position [1723, 0]
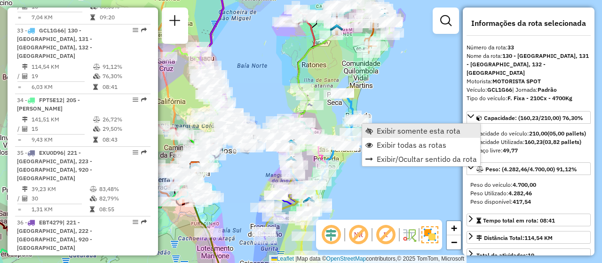
click at [411, 130] on span "Exibir somente esta rota" at bounding box center [419, 131] width 84 height 8
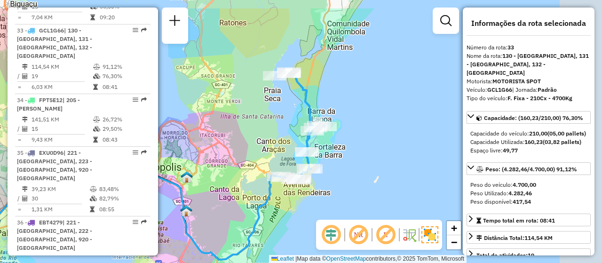
drag, startPoint x: 411, startPoint y: 96, endPoint x: 264, endPoint y: 84, distance: 147.7
click at [268, 131] on div "Janela de atendimento Grade de atendimento Capacidade Transportadoras Veículos …" at bounding box center [301, 131] width 602 height 263
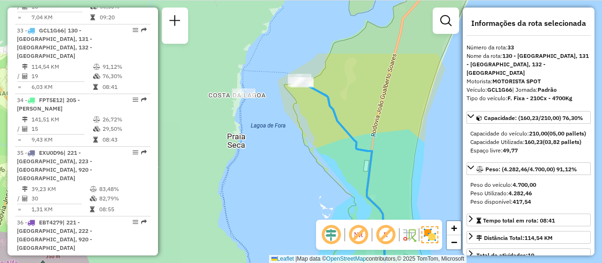
drag, startPoint x: 309, startPoint y: 55, endPoint x: 330, endPoint y: 176, distance: 123.2
click at [330, 176] on div "Janela de atendimento Grade de atendimento Capacidade Transportadoras Veículos …" at bounding box center [301, 131] width 602 height 263
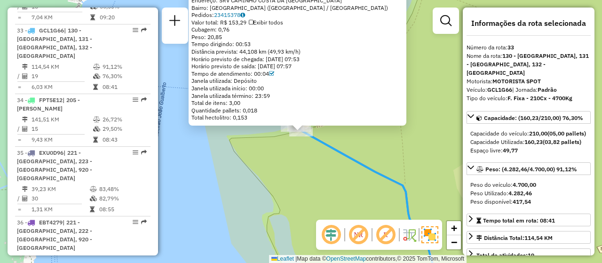
click at [257, 157] on div "05091409 - LEANDRO NILDO FRUTU Endereço: SRV CAMINHO COSTA DA LAGOA SN Bairro: …" at bounding box center [301, 131] width 602 height 263
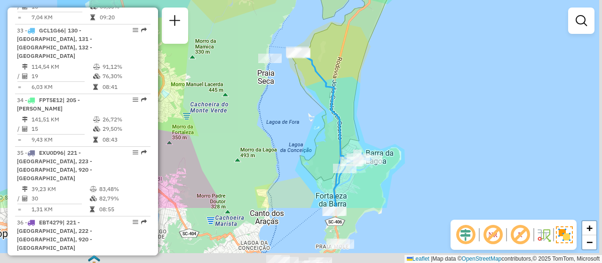
drag, startPoint x: 369, startPoint y: 189, endPoint x: 361, endPoint y: 103, distance: 86.5
click at [361, 103] on div "Janela de atendimento Grade de atendimento Capacidade Transportadoras Veículos …" at bounding box center [301, 131] width 602 height 263
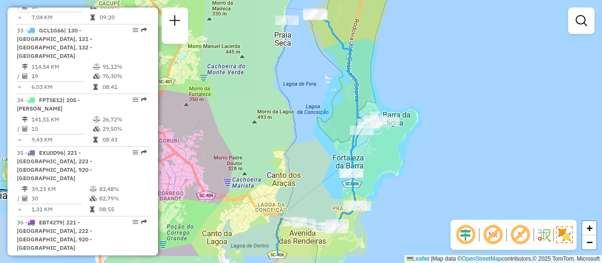
drag, startPoint x: 403, startPoint y: 205, endPoint x: 420, endPoint y: 171, distance: 37.7
click at [420, 171] on div "Janela de atendimento Grade de atendimento Capacidade Transportadoras Veículos …" at bounding box center [301, 131] width 602 height 263
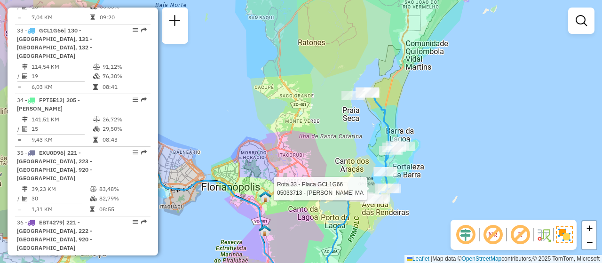
select select "**********"
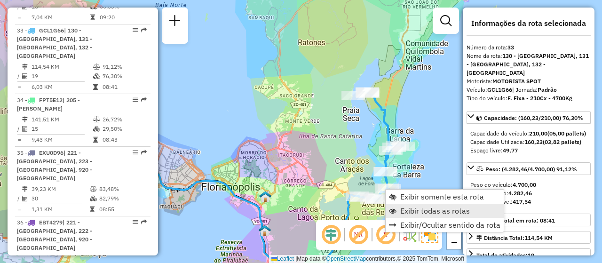
click at [455, 209] on span "Exibir todas as rotas" at bounding box center [435, 211] width 70 height 8
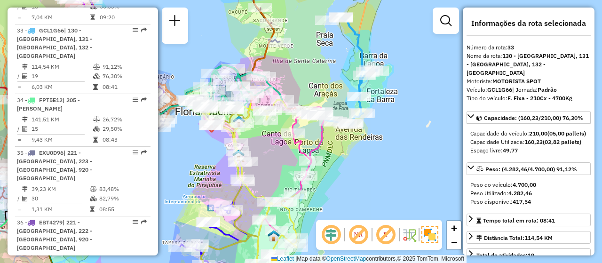
drag, startPoint x: 409, startPoint y: 215, endPoint x: 342, endPoint y: 178, distance: 76.4
click at [346, 186] on div "Janela de atendimento Grade de atendimento Capacidade Transportadoras Veículos …" at bounding box center [301, 131] width 602 height 263
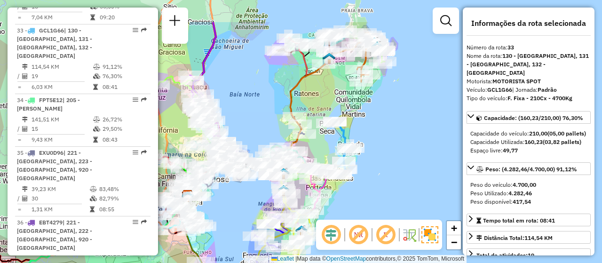
drag, startPoint x: 387, startPoint y: 138, endPoint x: 382, endPoint y: 188, distance: 50.1
click at [382, 188] on div "Janela de atendimento Grade de atendimento Capacidade Transportadoras Veículos …" at bounding box center [301, 131] width 602 height 263
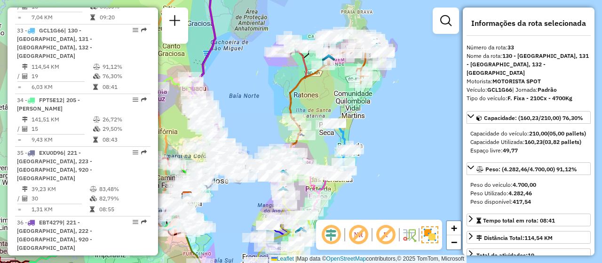
scroll to position [417, 0]
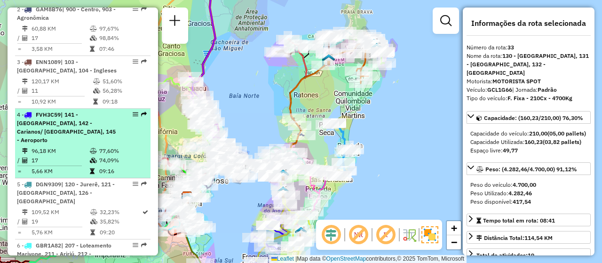
click at [133, 117] on em at bounding box center [136, 114] width 6 height 6
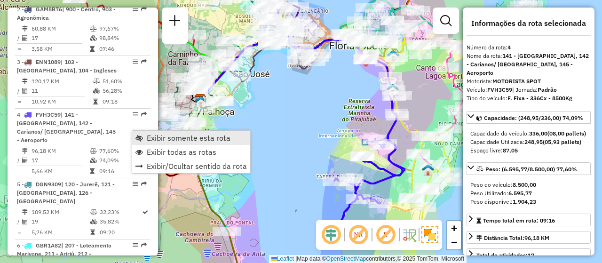
click at [185, 132] on link "Exibir somente esta rota" at bounding box center [191, 138] width 118 height 14
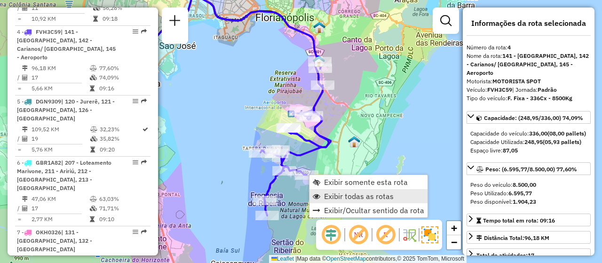
scroll to position [535, 0]
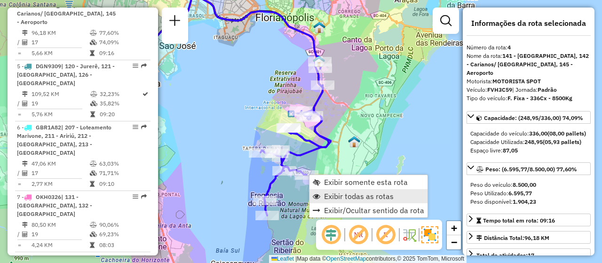
click at [338, 190] on link "Exibir todas as rotas" at bounding box center [368, 196] width 118 height 14
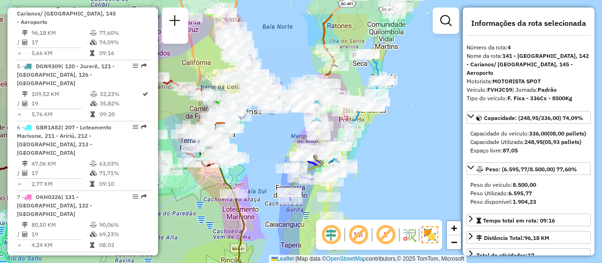
drag, startPoint x: 374, startPoint y: 129, endPoint x: 370, endPoint y: 169, distance: 40.7
click at [370, 169] on div "Janela de atendimento Grade de atendimento Capacidade Transportadoras Veículos …" at bounding box center [301, 131] width 602 height 263
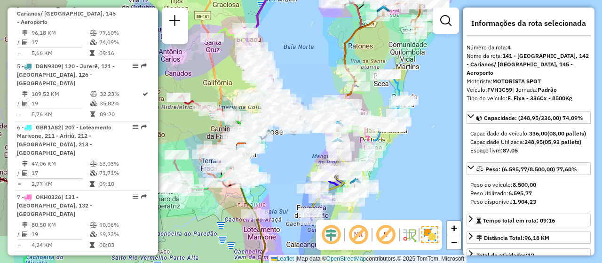
drag, startPoint x: 261, startPoint y: 134, endPoint x: 282, endPoint y: 154, distance: 29.3
click at [282, 154] on div "Janela de atendimento Grade de atendimento Capacidade Transportadoras Veículos …" at bounding box center [301, 131] width 602 height 263
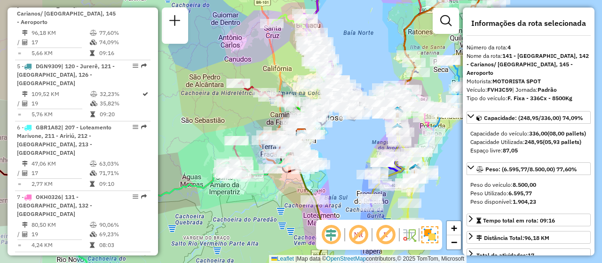
drag, startPoint x: 313, startPoint y: 158, endPoint x: 372, endPoint y: 143, distance: 61.4
click at [372, 143] on div "Janela de atendimento Grade de atendimento Capacidade Transportadoras Veículos …" at bounding box center [301, 131] width 602 height 263
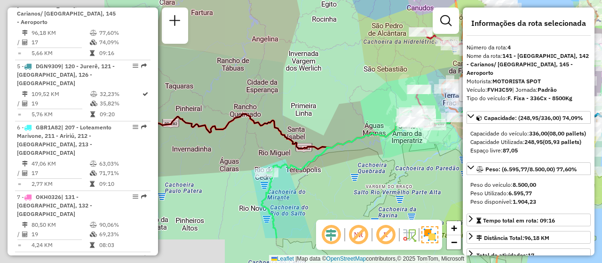
drag, startPoint x: 257, startPoint y: 200, endPoint x: 448, endPoint y: 142, distance: 199.4
click at [448, 142] on div "Rota 4 - Placa FVH3C59 05040229 - 59.218.327 EDUARDA DA SILVA Janela de atendim…" at bounding box center [301, 131] width 602 height 263
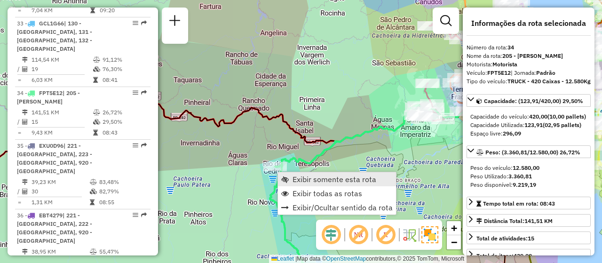
scroll to position [1793, 0]
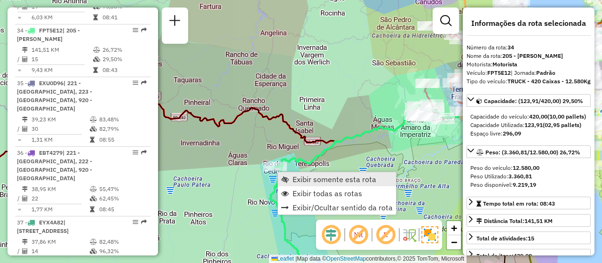
click at [343, 181] on span "Exibir somente esta rota" at bounding box center [335, 179] width 84 height 8
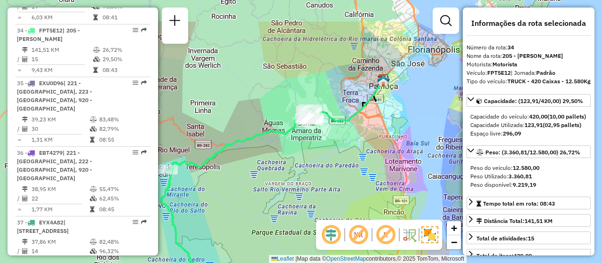
drag, startPoint x: 338, startPoint y: 109, endPoint x: 311, endPoint y: 157, distance: 54.7
click at [311, 157] on div "Janela de atendimento Grade de atendimento Capacidade Transportadoras Veículos …" at bounding box center [301, 131] width 602 height 263
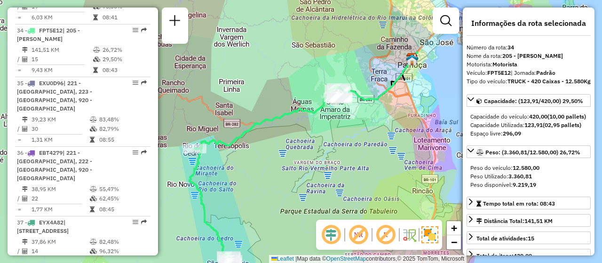
drag, startPoint x: 315, startPoint y: 138, endPoint x: 343, endPoint y: 117, distance: 35.6
click at [343, 117] on div "Janela de atendimento Grade de atendimento Capacidade Transportadoras Veículos …" at bounding box center [301, 131] width 602 height 263
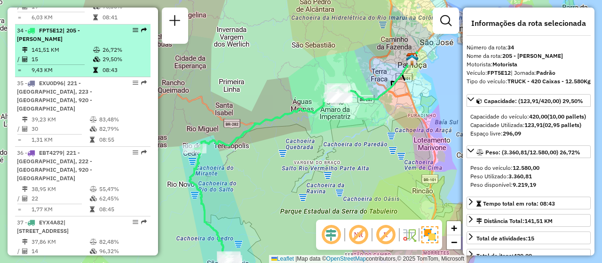
click at [126, 65] on td "08:43" at bounding box center [124, 69] width 45 height 9
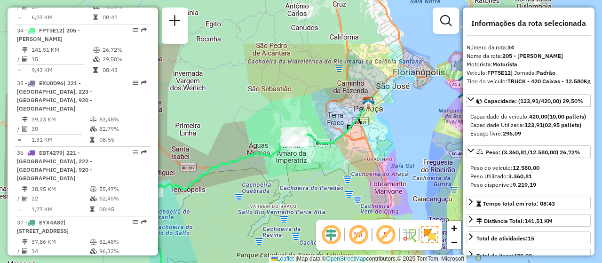
drag, startPoint x: 337, startPoint y: 100, endPoint x: 295, endPoint y: 169, distance: 80.6
click at [295, 169] on div "Janela de atendimento Grade de atendimento Capacidade Transportadoras Veículos …" at bounding box center [301, 131] width 602 height 263
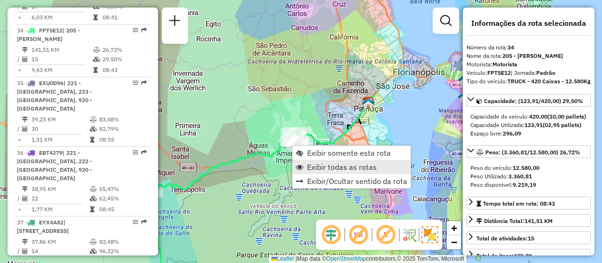
click at [340, 165] on span "Exibir todas as rotas" at bounding box center [342, 167] width 70 height 8
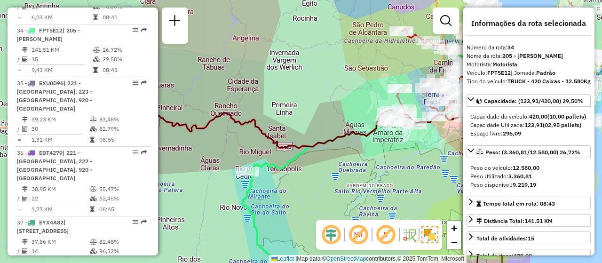
drag, startPoint x: 201, startPoint y: 224, endPoint x: 298, endPoint y: 203, distance: 99.1
click at [298, 203] on div "Janela de atendimento Grade de atendimento Capacidade Transportadoras Veículos …" at bounding box center [301, 131] width 602 height 263
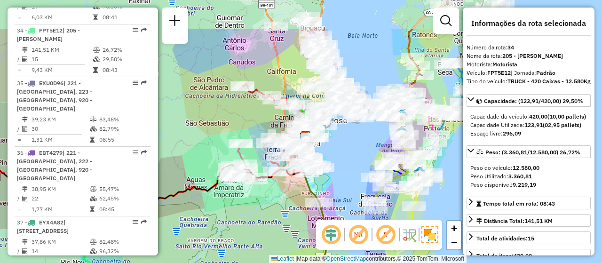
drag, startPoint x: 361, startPoint y: 178, endPoint x: 202, endPoint y: 233, distance: 168.7
click at [202, 233] on div "Janela de atendimento Grade de atendimento Capacidade Transportadoras Veículos …" at bounding box center [301, 131] width 602 height 263
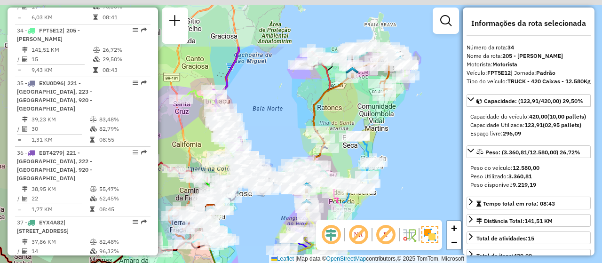
drag, startPoint x: 347, startPoint y: 130, endPoint x: 252, endPoint y: 203, distance: 119.7
click at [252, 203] on div "Janela de atendimento Grade de atendimento Capacidade Transportadoras Veículos …" at bounding box center [301, 131] width 602 height 263
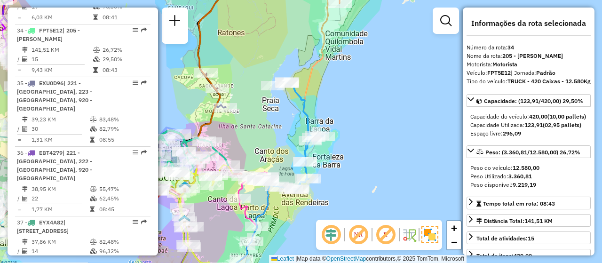
scroll to position [47, 0]
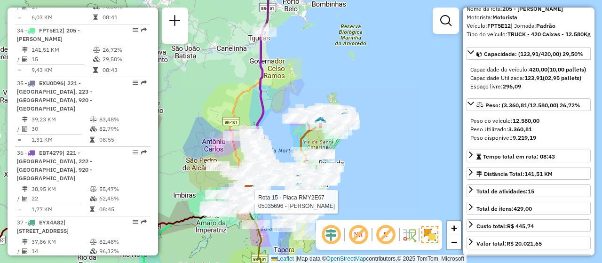
click at [379, 173] on div "Rota 15 - Placa RMY2E67 05035696 - DEBORA PRISCILA MORA Janela de atendimento G…" at bounding box center [301, 131] width 602 height 263
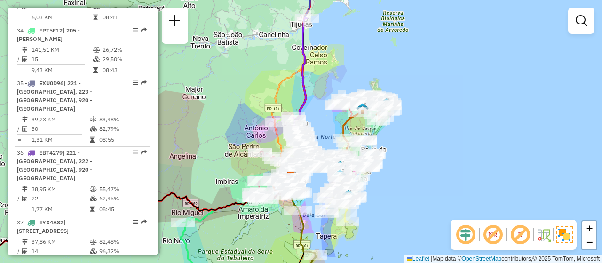
drag, startPoint x: 369, startPoint y: 199, endPoint x: 412, endPoint y: 185, distance: 45.1
click at [412, 185] on div "Janela de atendimento Grade de atendimento Capacidade Transportadoras Veículos …" at bounding box center [301, 131] width 602 height 263
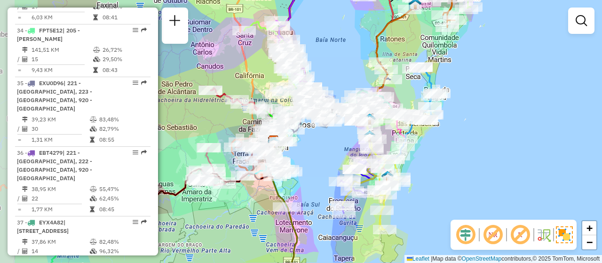
drag, startPoint x: 367, startPoint y: 215, endPoint x: 465, endPoint y: 189, distance: 101.4
click at [465, 189] on div "Janela de atendimento Grade de atendimento Capacidade Transportadoras Veículos …" at bounding box center [301, 131] width 602 height 263
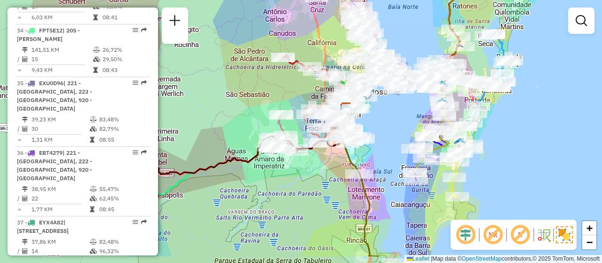
drag, startPoint x: 460, startPoint y: 180, endPoint x: 533, endPoint y: 147, distance: 79.6
click at [533, 147] on div "Janela de atendimento Grade de atendimento Capacidade Transportadoras Veículos …" at bounding box center [301, 131] width 602 height 263
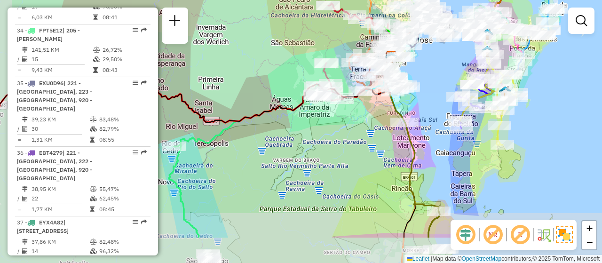
drag, startPoint x: 383, startPoint y: 203, endPoint x: 428, endPoint y: 151, distance: 68.7
click at [428, 151] on div "Janela de atendimento Grade de atendimento Capacidade Transportadoras Veículos …" at bounding box center [301, 131] width 602 height 263
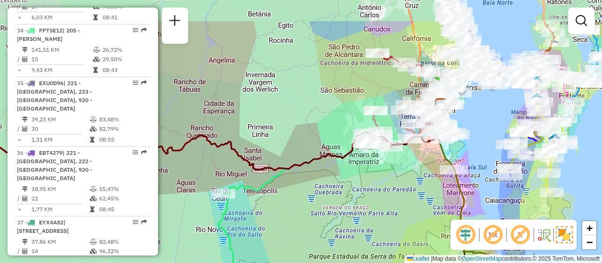
drag, startPoint x: 427, startPoint y: 83, endPoint x: 476, endPoint y: 131, distance: 68.5
click at [476, 131] on div "Janela de atendimento Grade de atendimento Capacidade Transportadoras Veículos …" at bounding box center [301, 131] width 602 height 263
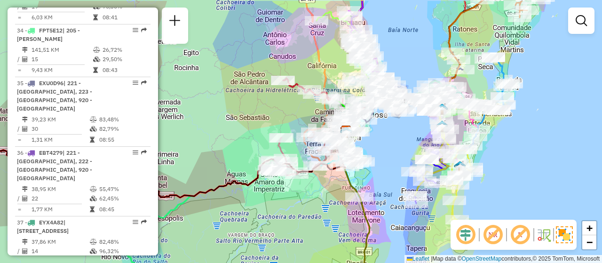
drag, startPoint x: 484, startPoint y: 113, endPoint x: 391, endPoint y: 140, distance: 97.5
click at [389, 140] on div "Janela de atendimento Grade de atendimento Capacidade Transportadoras Veículos …" at bounding box center [301, 131] width 602 height 263
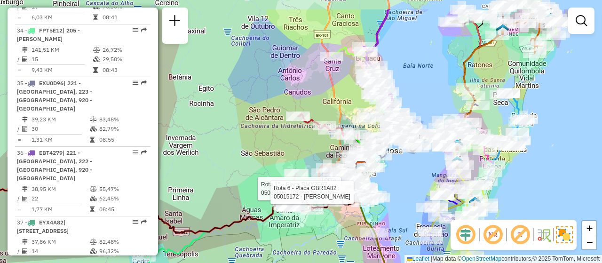
drag, startPoint x: 408, startPoint y: 136, endPoint x: 431, endPoint y: 175, distance: 44.9
click at [431, 175] on div "Rota 15 - Placa RMY2E67 05035696 - DEBORA PRISCILA MORA Rota 6 - Placa GBR1A82 …" at bounding box center [301, 131] width 602 height 263
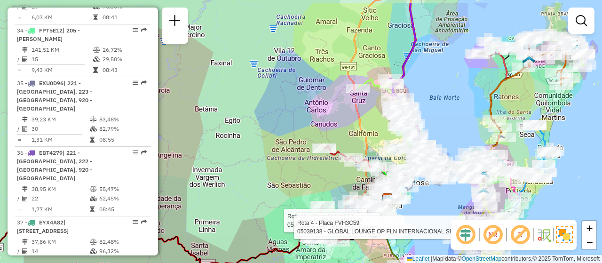
drag, startPoint x: 433, startPoint y: 87, endPoint x: 452, endPoint y: 116, distance: 35.0
click at [452, 116] on div "Rota 15 - Placa RMY2E67 05035696 - DEBORA PRISCILA MORA Rota 6 - Placa GBR1A82 …" at bounding box center [301, 131] width 602 height 263
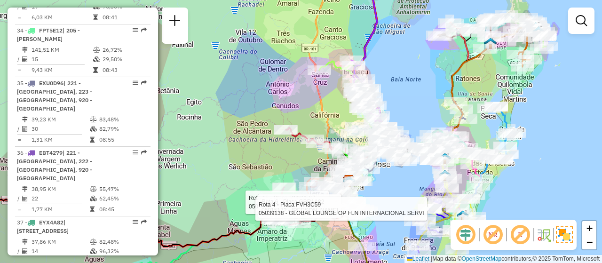
drag, startPoint x: 249, startPoint y: 173, endPoint x: 291, endPoint y: 153, distance: 46.9
click at [209, 149] on div "Rota 15 - Placa RMY2E67 05035696 - DEBORA PRISCILA MORA Rota 6 - Placa GBR1A82 …" at bounding box center [301, 131] width 602 height 263
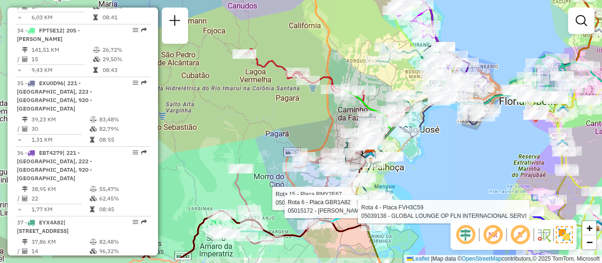
drag, startPoint x: 450, startPoint y: 192, endPoint x: 442, endPoint y: 160, distance: 32.5
click at [442, 160] on div "Rota 15 - Placa RMY2E67 05035696 - DEBORA PRISCILA MORA Rota 6 - Placa GBR1A82 …" at bounding box center [301, 131] width 602 height 263
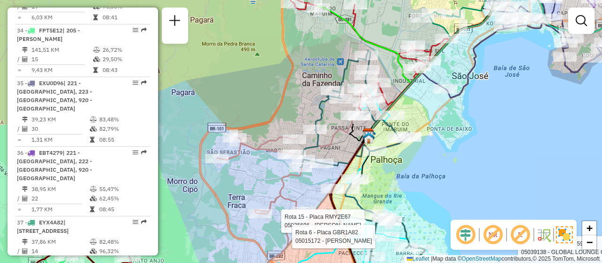
drag, startPoint x: 487, startPoint y: 190, endPoint x: 466, endPoint y: 167, distance: 30.9
click at [466, 167] on div "Rota 15 - Placa RMY2E67 05035696 - DEBORA PRISCILA MORA Rota 6 - Placa GBR1A82 …" at bounding box center [301, 131] width 602 height 263
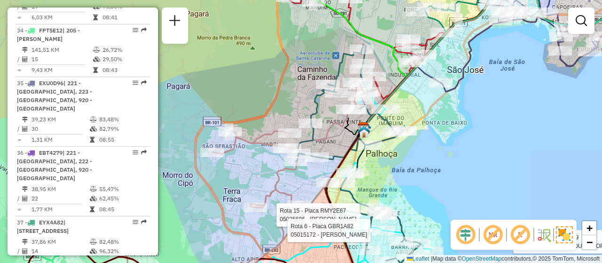
click at [443, 198] on div "Rota 15 - Placa RMY2E67 05035696 - DEBORA PRISCILA MORA Rota 6 - Placa GBR1A82 …" at bounding box center [301, 131] width 602 height 263
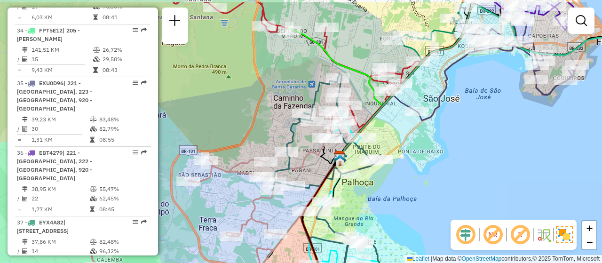
drag, startPoint x: 444, startPoint y: 194, endPoint x: 420, endPoint y: 222, distance: 37.4
click at [420, 222] on div "Janela de atendimento Grade de atendimento Capacidade Transportadoras Veículos …" at bounding box center [301, 131] width 602 height 263
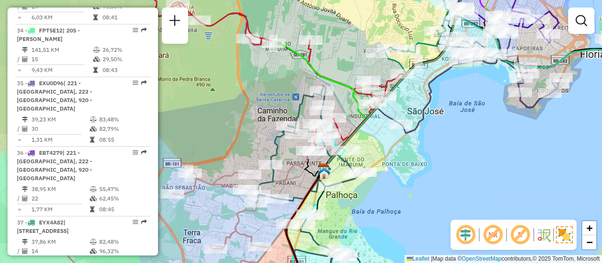
drag, startPoint x: 468, startPoint y: 179, endPoint x: 450, endPoint y: 194, distance: 23.8
click at [450, 194] on div "Janela de atendimento Grade de atendimento Capacidade Transportadoras Veículos …" at bounding box center [301, 131] width 602 height 263
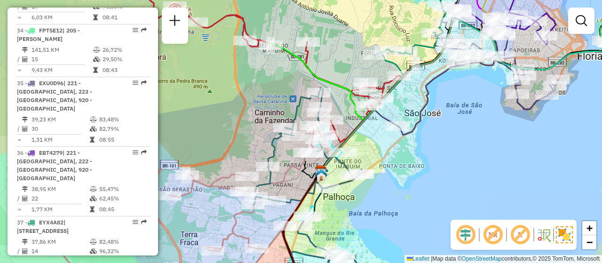
click at [461, 192] on div "Rota 36 - Placa EBT4279 05088979 - MERCADO MILMAR Janela de atendimento Grade d…" at bounding box center [301, 131] width 602 height 263
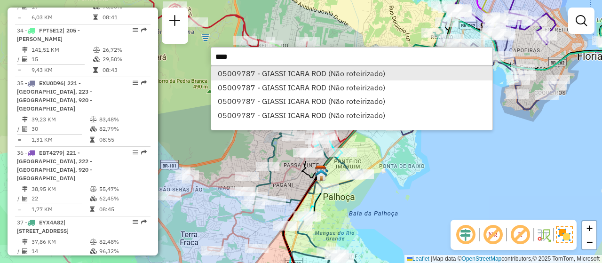
type input "****"
click at [327, 79] on li "05009787 - GIASSI ICARA ROD (Não roteirizado)" at bounding box center [351, 73] width 281 height 14
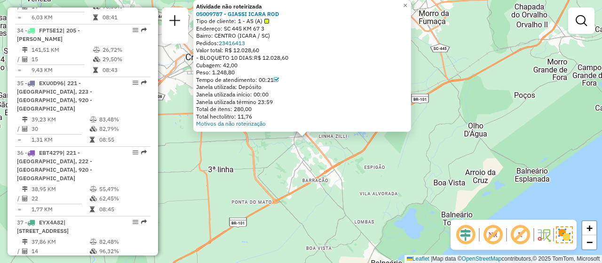
click at [493, 231] on em at bounding box center [493, 234] width 23 height 23
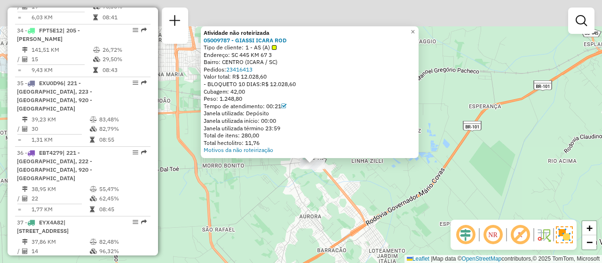
drag, startPoint x: 310, startPoint y: 147, endPoint x: 331, endPoint y: 187, distance: 45.0
click at [331, 187] on div "Atividade não roteirizada 05009787 - GIASSI ICARA ROD Tipo de cliente: 1 - AS (…" at bounding box center [301, 131] width 602 height 263
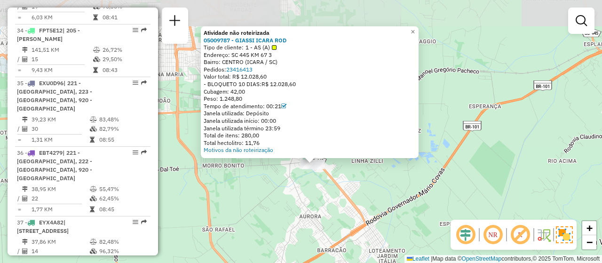
click at [353, 181] on div "Atividade não roteirizada 05009787 - GIASSI ICARA ROD Tipo de cliente: 1 - AS (…" at bounding box center [301, 131] width 602 height 263
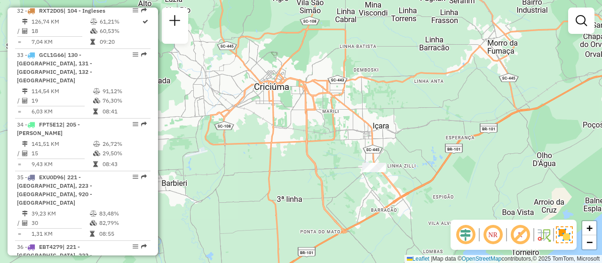
scroll to position [1981, 0]
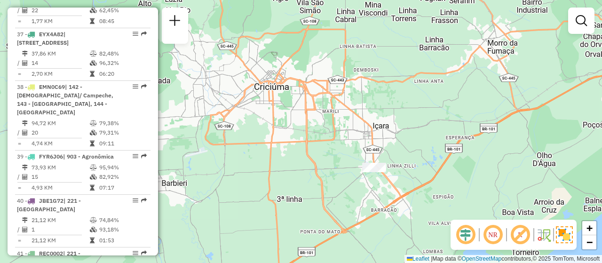
click at [377, 172] on div at bounding box center [374, 167] width 24 height 9
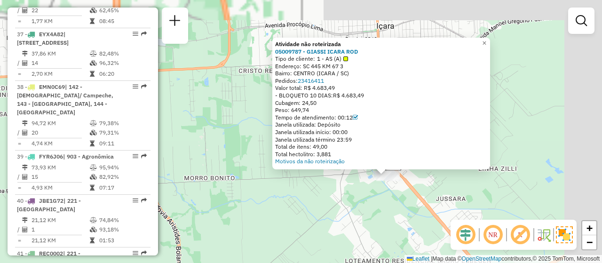
drag, startPoint x: 433, startPoint y: 167, endPoint x: 353, endPoint y: 204, distance: 87.7
click at [341, 217] on div "Atividade não roteirizada 05009787 - GIASSI ICARA ROD Tipo de cliente: 1 - AS (…" at bounding box center [301, 131] width 602 height 263
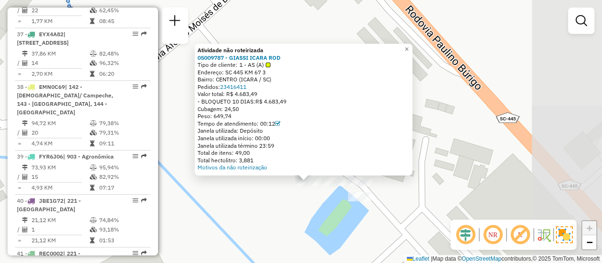
drag, startPoint x: 397, startPoint y: 163, endPoint x: 313, endPoint y: 237, distance: 112.3
click at [313, 237] on div "Atividade não roteirizada 05009787 - GIASSI ICARA ROD Tipo de cliente: 1 - AS (…" at bounding box center [301, 131] width 602 height 263
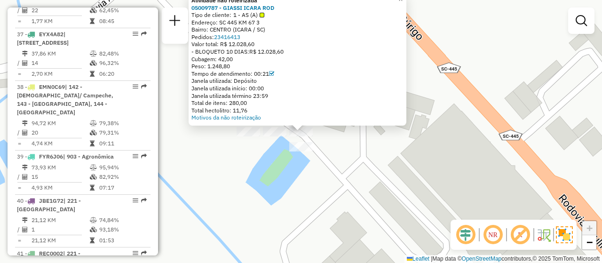
click at [302, 151] on div at bounding box center [301, 146] width 24 height 9
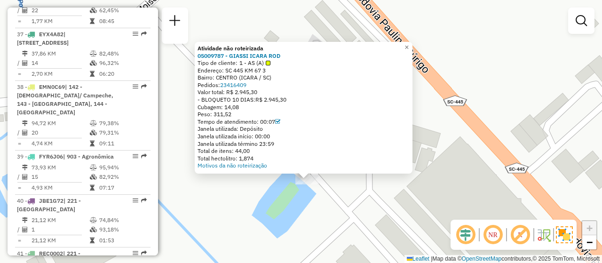
drag, startPoint x: 286, startPoint y: 157, endPoint x: 293, endPoint y: 205, distance: 48.4
click at [293, 205] on div "Atividade não roteirizada 05009787 - GIASSI ICARA ROD Tipo de cliente: 1 - AS (…" at bounding box center [301, 131] width 602 height 263
click at [323, 205] on div "Atividade não roteirizada 05009787 - GIASSI ICARA ROD Tipo de cliente: 1 - AS (…" at bounding box center [301, 131] width 602 height 263
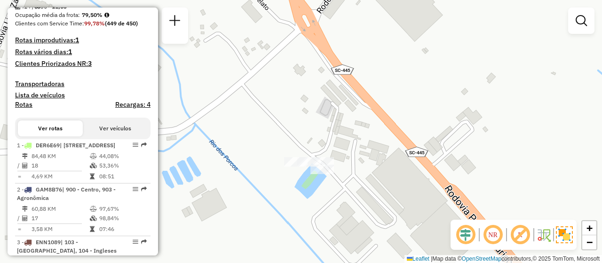
scroll to position [0, 0]
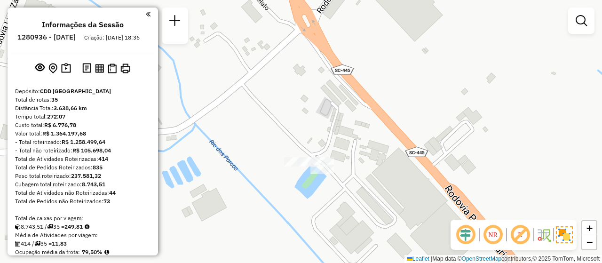
click at [47, 36] on h6 "1280936 - 23/09/2025" at bounding box center [46, 37] width 58 height 8
click at [69, 35] on h6 "1280936 - 23/09/2025" at bounding box center [46, 37] width 58 height 8
click at [57, 40] on h6 "1280936 - 23/09/2025" at bounding box center [46, 37] width 58 height 8
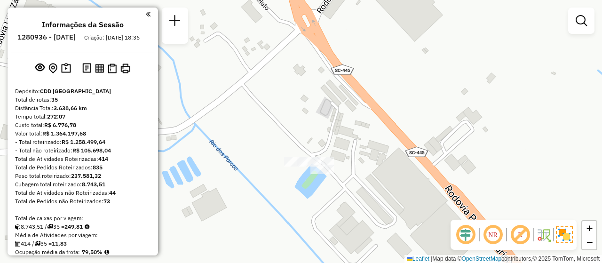
click at [57, 40] on h6 "1280936 - 23/09/2025" at bounding box center [46, 37] width 58 height 8
copy h6 "1280936"
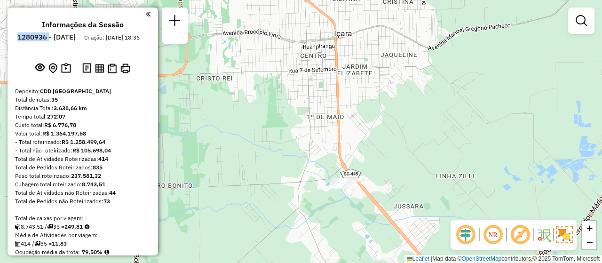
drag, startPoint x: 427, startPoint y: 155, endPoint x: 385, endPoint y: 170, distance: 44.3
click at [385, 170] on div "Janela de atendimento Grade de atendimento Capacidade Transportadoras Veículos …" at bounding box center [301, 131] width 602 height 263
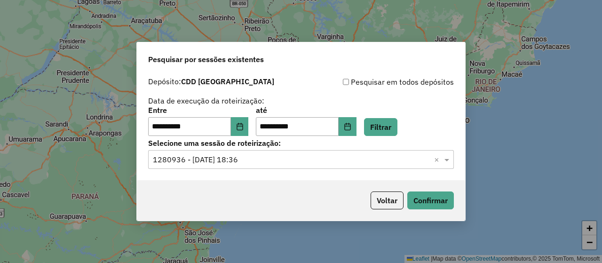
click at [283, 146] on label "Selecione uma sessão de roteirização:" at bounding box center [301, 142] width 306 height 11
click at [269, 162] on input "text" at bounding box center [291, 159] width 277 height 11
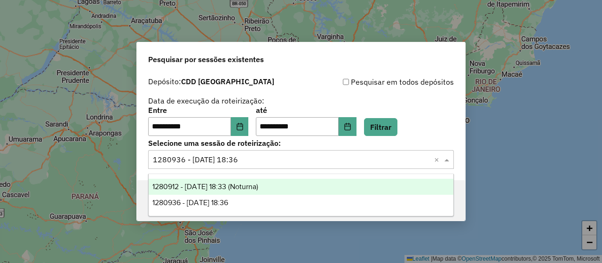
click at [258, 183] on span "1280912 - [DATE] 18:33 (Noturna)" at bounding box center [205, 186] width 106 height 8
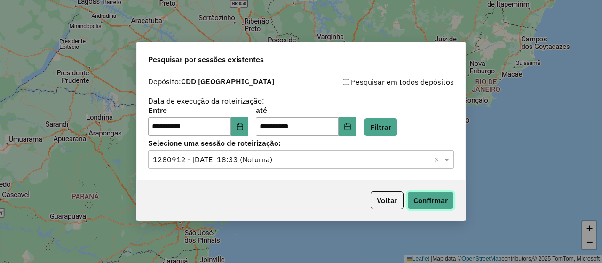
click at [441, 204] on button "Confirmar" at bounding box center [430, 200] width 47 height 18
click at [243, 126] on icon "Choose Date" at bounding box center [240, 127] width 6 height 8
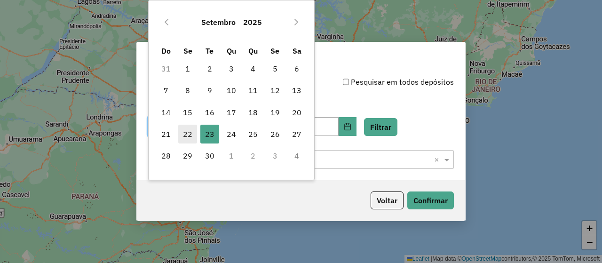
click at [189, 134] on span "22" at bounding box center [187, 134] width 19 height 19
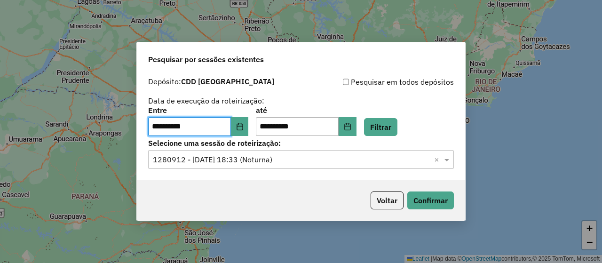
click at [371, 164] on input "text" at bounding box center [291, 159] width 277 height 11
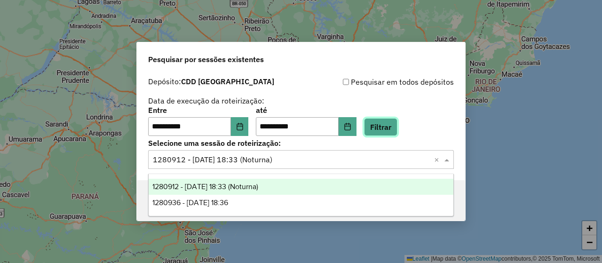
click at [397, 131] on button "Filtrar" at bounding box center [380, 127] width 33 height 18
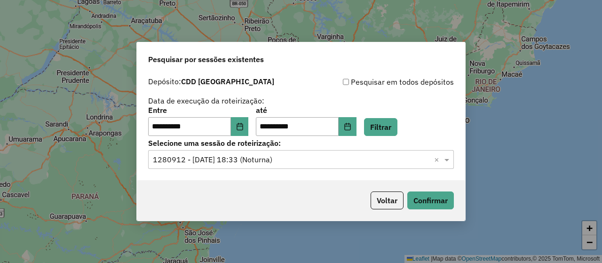
click at [280, 162] on input "text" at bounding box center [291, 159] width 277 height 11
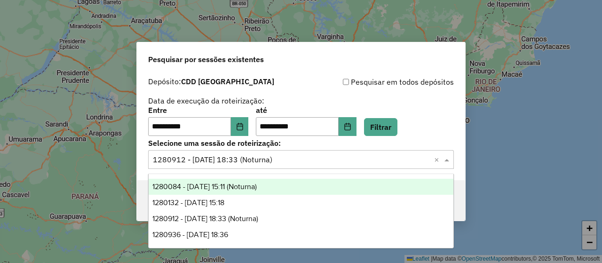
click at [256, 188] on span "1280084 - 22/09/2025 15:11 (Noturna)" at bounding box center [204, 186] width 104 height 8
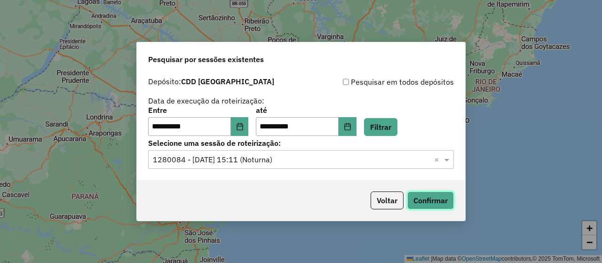
click at [442, 204] on button "Confirmar" at bounding box center [430, 200] width 47 height 18
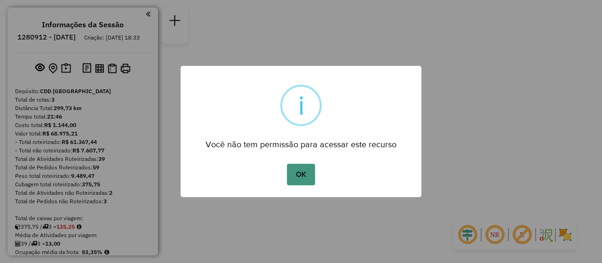
click at [314, 168] on button "OK" at bounding box center [301, 175] width 28 height 22
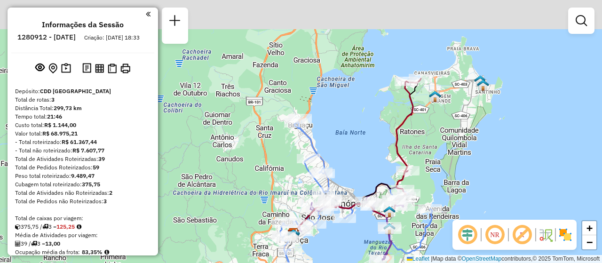
drag, startPoint x: 486, startPoint y: 140, endPoint x: 494, endPoint y: 214, distance: 75.3
click at [494, 214] on div "Janela de atendimento Grade de atendimento Capacidade Transportadoras Veículos …" at bounding box center [301, 131] width 602 height 263
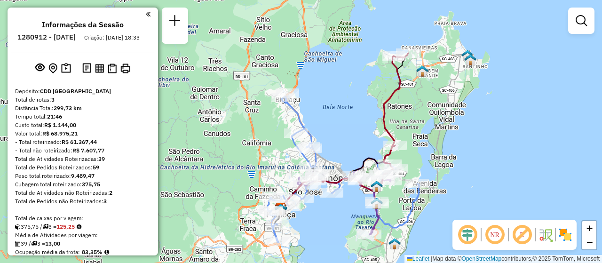
drag, startPoint x: 481, startPoint y: 197, endPoint x: 467, endPoint y: 170, distance: 29.4
click at [467, 170] on div "Janela de atendimento Grade de atendimento Capacidade Transportadoras Veículos …" at bounding box center [301, 131] width 602 height 263
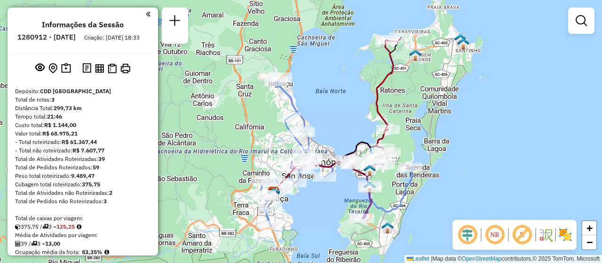
drag, startPoint x: 315, startPoint y: 232, endPoint x: 309, endPoint y: 217, distance: 16.4
click at [309, 217] on div "Janela de atendimento Grade de atendimento Capacidade Transportadoras Veículos …" at bounding box center [301, 131] width 602 height 263
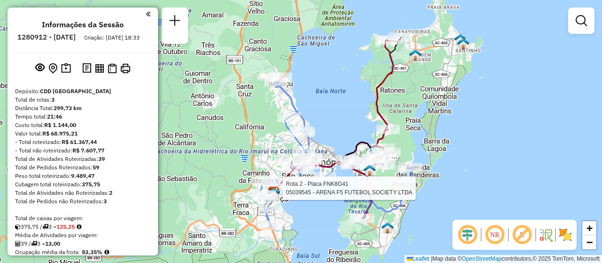
select select "**********"
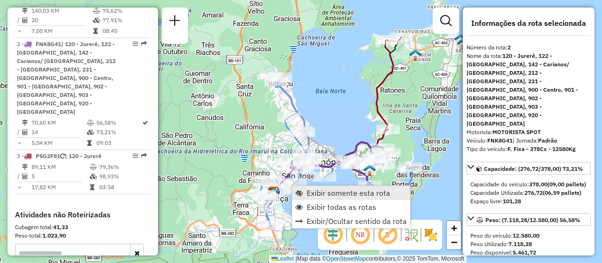
scroll to position [443, 0]
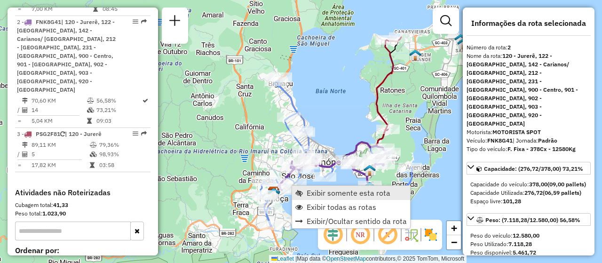
click at [327, 195] on span "Exibir somente esta rota" at bounding box center [349, 193] width 84 height 8
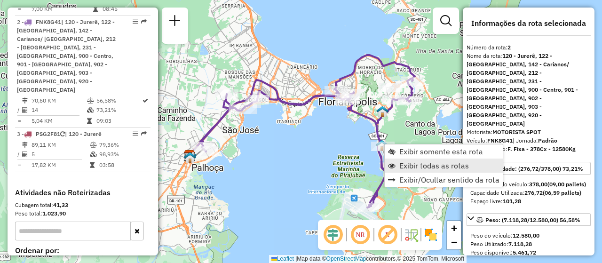
click at [413, 167] on span "Exibir todas as rotas" at bounding box center [434, 166] width 70 height 8
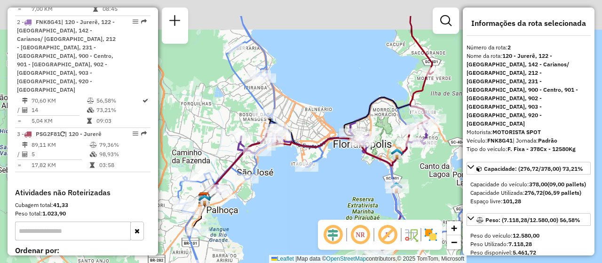
drag, startPoint x: 348, startPoint y: 159, endPoint x: 363, endPoint y: 201, distance: 44.8
click at [363, 201] on div "Janela de atendimento Grade de atendimento Capacidade Transportadoras Veículos …" at bounding box center [301, 131] width 602 height 263
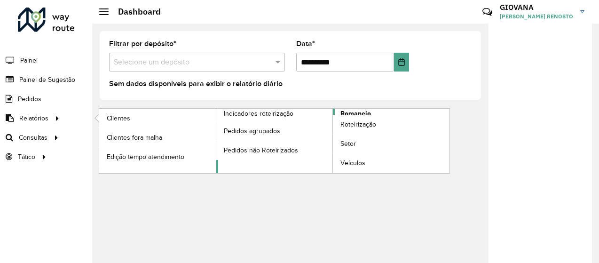
click at [357, 112] on span "Romaneio" at bounding box center [355, 114] width 31 height 10
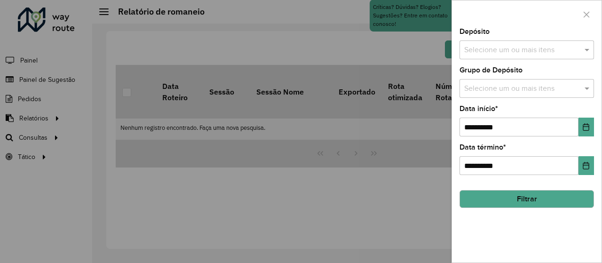
click at [527, 55] on input "text" at bounding box center [522, 50] width 120 height 11
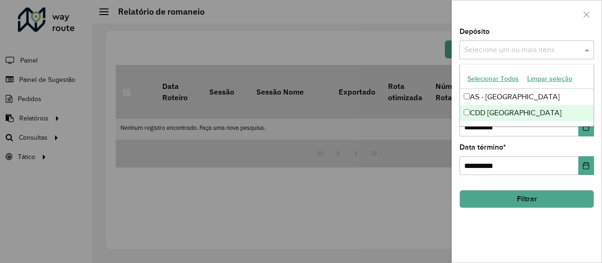
click at [501, 111] on div "CDD [GEOGRAPHIC_DATA]" at bounding box center [527, 113] width 134 height 16
click at [517, 147] on div "**********" at bounding box center [526, 159] width 134 height 31
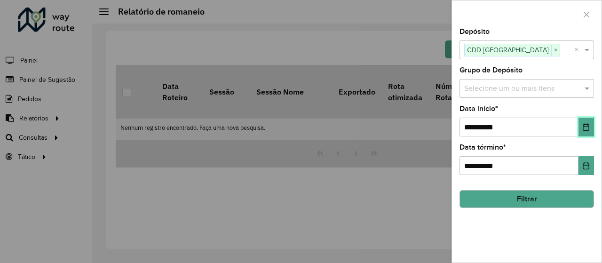
click at [581, 130] on button "Choose Date" at bounding box center [586, 127] width 16 height 19
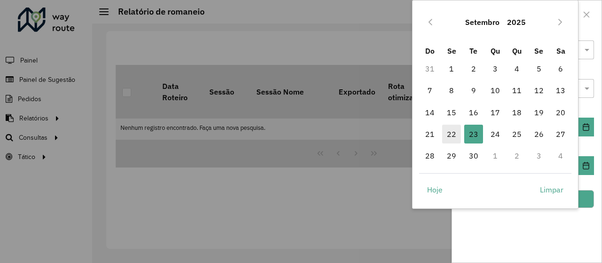
click at [452, 138] on span "22" at bounding box center [451, 134] width 19 height 19
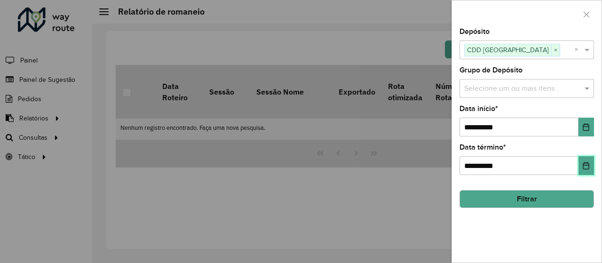
click at [586, 172] on button "Choose Date" at bounding box center [586, 165] width 16 height 19
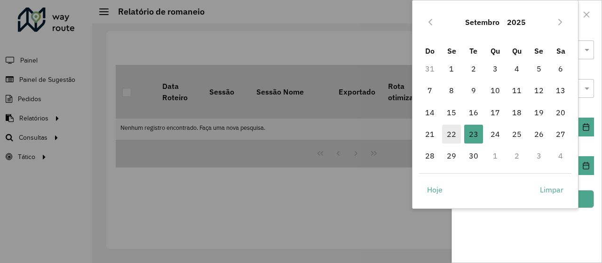
click at [458, 134] on span "22" at bounding box center [451, 134] width 19 height 19
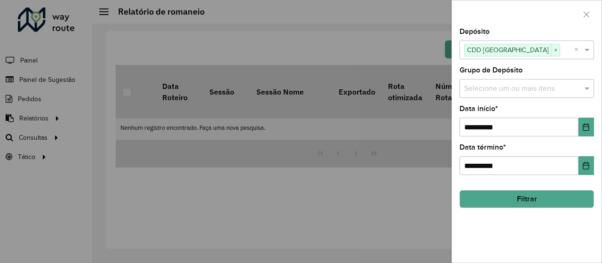
click at [505, 195] on button "Filtrar" at bounding box center [526, 199] width 134 height 18
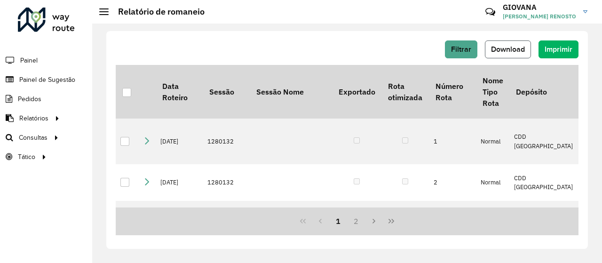
click at [509, 50] on span "Download" at bounding box center [508, 49] width 34 height 8
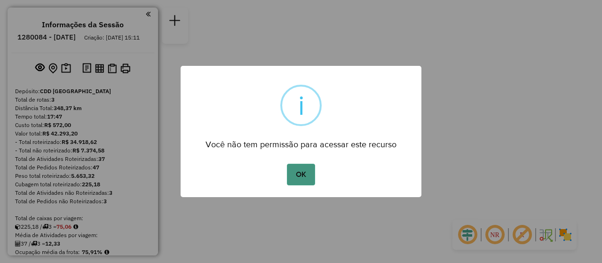
click at [309, 168] on button "OK" at bounding box center [301, 175] width 28 height 22
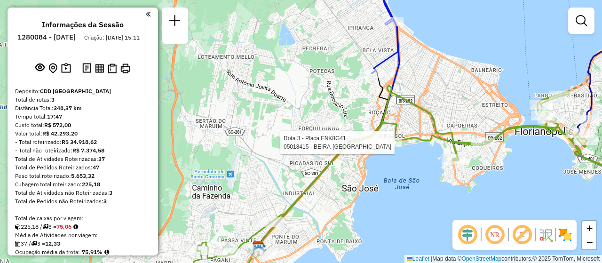
select select "**********"
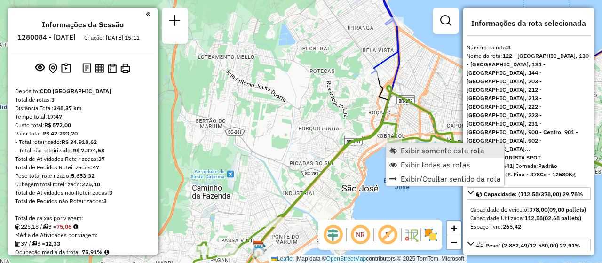
scroll to position [479, 0]
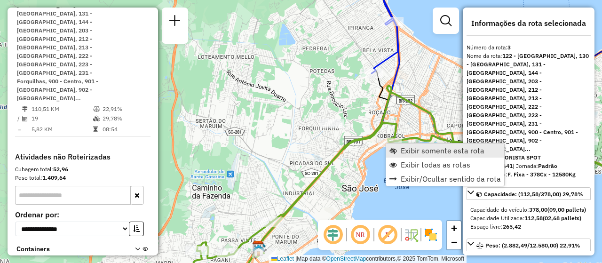
click at [408, 148] on span "Exibir somente esta rota" at bounding box center [443, 151] width 84 height 8
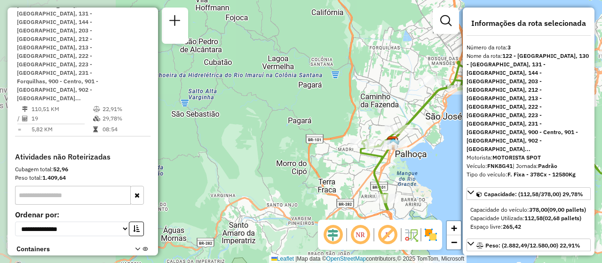
drag, startPoint x: 283, startPoint y: 154, endPoint x: 524, endPoint y: 150, distance: 241.3
click at [524, 150] on hb-router-mapa "Informações da Sessão 1280084 - 22/09/2025 Criação: 20/09/2025 15:11 Depósito: …" at bounding box center [301, 131] width 602 height 263
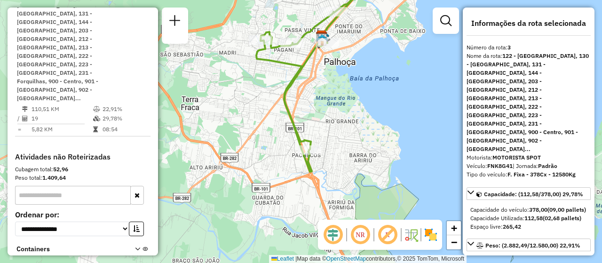
drag, startPoint x: 305, startPoint y: 186, endPoint x: 223, endPoint y: 96, distance: 121.5
click at [223, 96] on div "Janela de atendimento Grade de atendimento Capacidade Transportadoras Veículos …" at bounding box center [301, 131] width 602 height 263
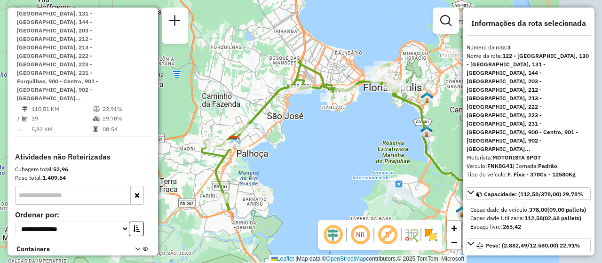
drag, startPoint x: 400, startPoint y: 137, endPoint x: 278, endPoint y: 201, distance: 137.2
click at [278, 201] on div "Janela de atendimento Grade de atendimento Capacidade Transportadoras Veículos …" at bounding box center [301, 131] width 602 height 263
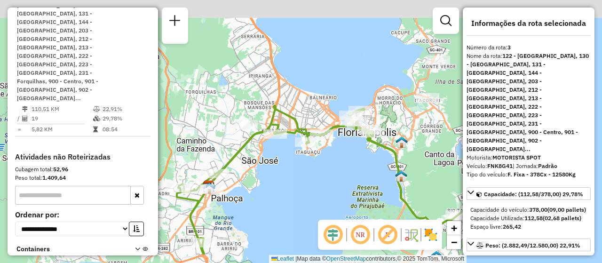
drag, startPoint x: 369, startPoint y: 123, endPoint x: 381, endPoint y: 115, distance: 14.9
click at [344, 166] on div "Janela de atendimento Grade de atendimento Capacidade Transportadoras Veículos …" at bounding box center [301, 131] width 602 height 263
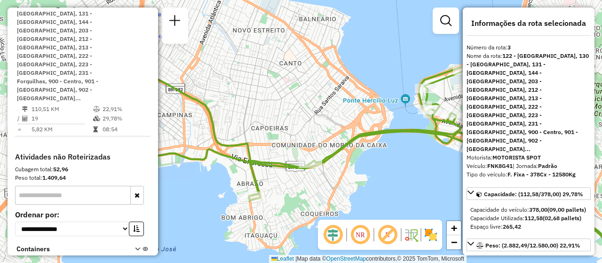
drag, startPoint x: 225, startPoint y: 206, endPoint x: 400, endPoint y: 176, distance: 177.4
click at [400, 176] on div "Janela de atendimento Grade de atendimento Capacidade Transportadoras Veículos …" at bounding box center [301, 131] width 602 height 263
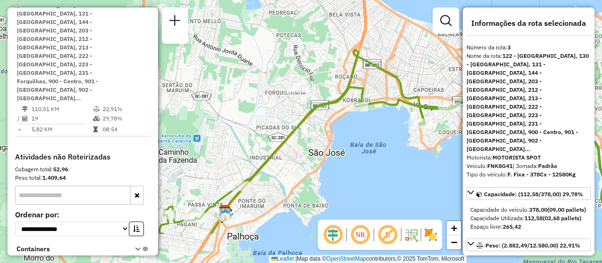
drag, startPoint x: 324, startPoint y: 182, endPoint x: 389, endPoint y: 150, distance: 72.3
click at [389, 150] on div "Janela de atendimento Grade de atendimento Capacidade Transportadoras Veículos …" at bounding box center [301, 131] width 602 height 263
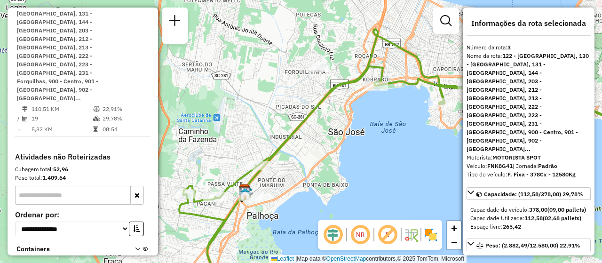
drag, startPoint x: 280, startPoint y: 201, endPoint x: 300, endPoint y: 180, distance: 28.6
click at [300, 180] on div "Janela de atendimento Grade de atendimento Capacidade Transportadoras Veículos …" at bounding box center [301, 131] width 602 height 263
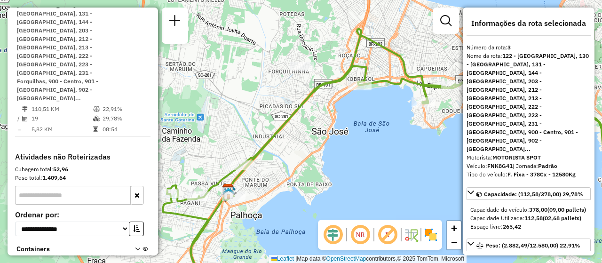
drag, startPoint x: 310, startPoint y: 175, endPoint x: 293, endPoint y: 175, distance: 16.9
click at [293, 175] on div "Janela de atendimento Grade de atendimento Capacidade Transportadoras Veículos …" at bounding box center [301, 131] width 602 height 263
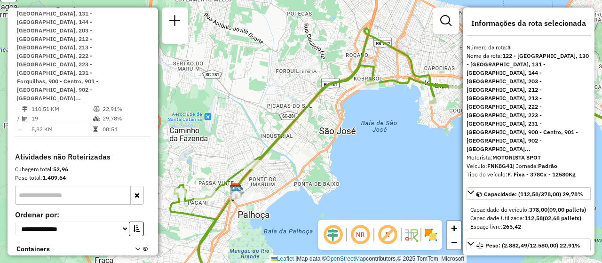
drag, startPoint x: 293, startPoint y: 175, endPoint x: 339, endPoint y: 168, distance: 46.6
click at [339, 168] on div "Janela de atendimento Grade de atendimento Capacidade Transportadoras Veículos …" at bounding box center [301, 131] width 602 height 263
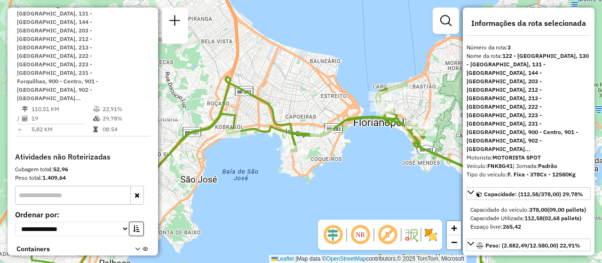
drag, startPoint x: 370, startPoint y: 156, endPoint x: 193, endPoint y: 211, distance: 185.0
click at [193, 211] on div "Janela de atendimento Grade de atendimento Capacidade Transportadoras Veículos …" at bounding box center [301, 131] width 602 height 263
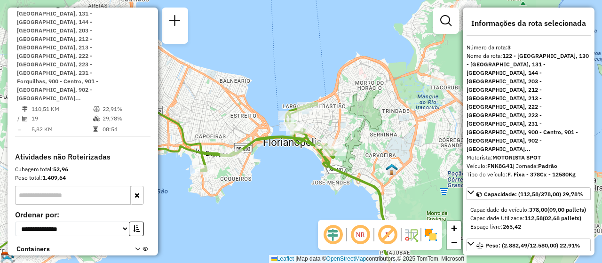
drag, startPoint x: 378, startPoint y: 165, endPoint x: 287, endPoint y: 184, distance: 92.4
click at [287, 184] on div "Janela de atendimento Grade de atendimento Capacidade Transportadoras Veículos …" at bounding box center [301, 131] width 602 height 263
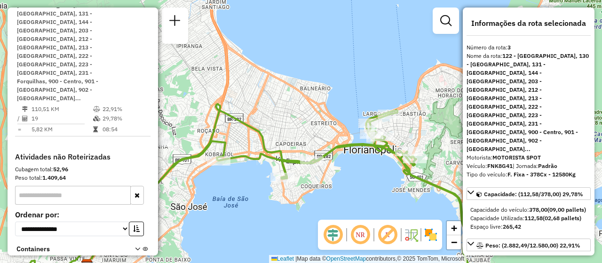
drag, startPoint x: 262, startPoint y: 204, endPoint x: 342, endPoint y: 212, distance: 80.8
click at [342, 212] on div "Janela de atendimento Grade de atendimento Capacidade Transportadoras Veículos …" at bounding box center [301, 131] width 602 height 263
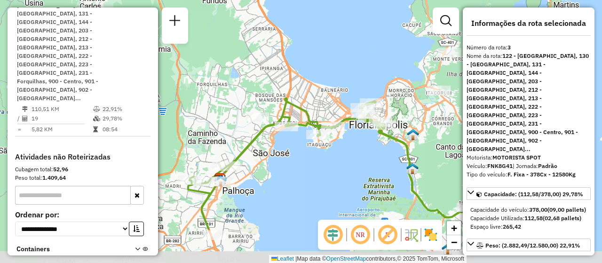
drag, startPoint x: 273, startPoint y: 226, endPoint x: 278, endPoint y: 166, distance: 60.0
click at [278, 166] on div "Janela de atendimento Grade de atendimento Capacidade Transportadoras Veículos …" at bounding box center [301, 131] width 602 height 263
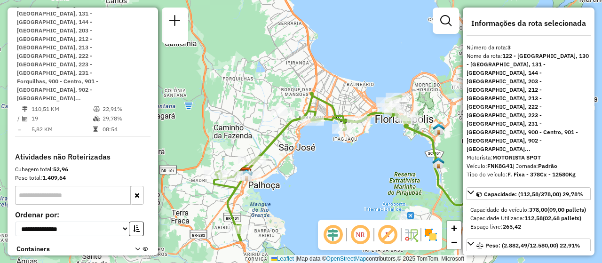
drag, startPoint x: 291, startPoint y: 192, endPoint x: 316, endPoint y: 186, distance: 26.5
click at [316, 186] on div "Janela de atendimento Grade de atendimento Capacidade Transportadoras Veículos …" at bounding box center [301, 131] width 602 height 263
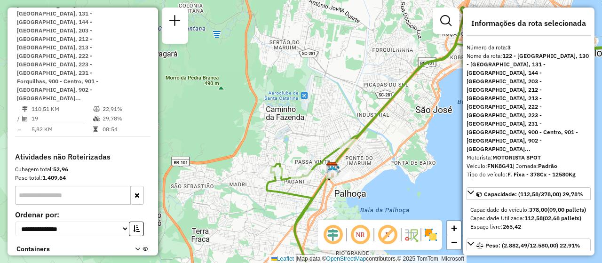
drag, startPoint x: 386, startPoint y: 154, endPoint x: 401, endPoint y: 172, distance: 23.4
click at [401, 172] on div "Janela de atendimento Grade de atendimento Capacidade Transportadoras Veículos …" at bounding box center [301, 131] width 602 height 263
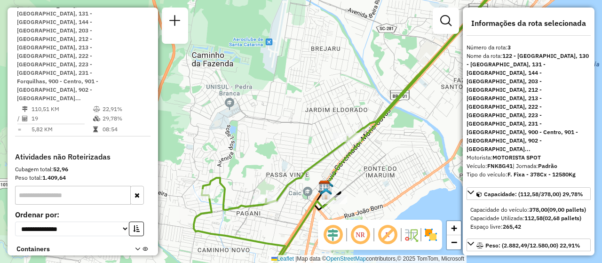
drag, startPoint x: 435, startPoint y: 166, endPoint x: 401, endPoint y: 191, distance: 42.0
click at [401, 191] on div "Janela de atendimento Grade de atendimento Capacidade Transportadoras Veículos …" at bounding box center [301, 131] width 602 height 263
drag, startPoint x: 357, startPoint y: 182, endPoint x: 240, endPoint y: 199, distance: 118.8
click at [213, 218] on div "Janela de atendimento Grade de atendimento Capacidade Transportadoras Veículos …" at bounding box center [301, 131] width 602 height 263
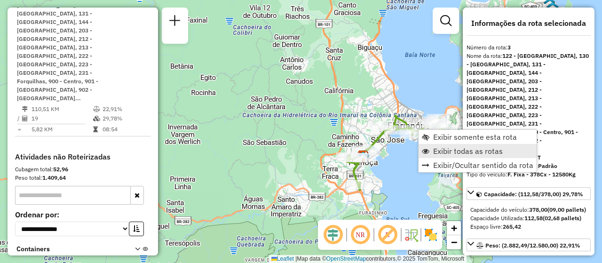
click at [462, 151] on span "Exibir todas as rotas" at bounding box center [468, 151] width 70 height 8
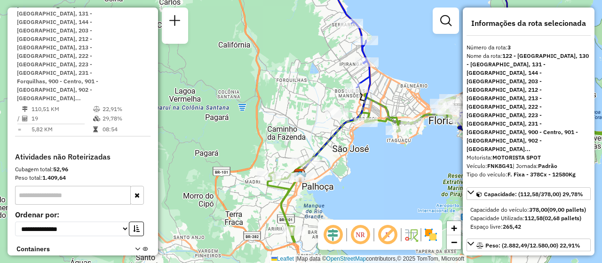
drag, startPoint x: 411, startPoint y: 163, endPoint x: 255, endPoint y: 211, distance: 163.0
click at [255, 211] on div "Rota 3 - Placa FNK8G41 05018415 - BEIRA-MAR GOL CENTRO Janela de atendimento Gr…" at bounding box center [301, 131] width 602 height 263
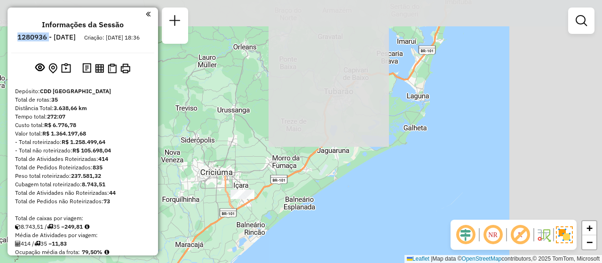
drag, startPoint x: 425, startPoint y: 156, endPoint x: 274, endPoint y: 199, distance: 156.5
click at [274, 199] on div "Janela de atendimento Grade de atendimento Capacidade Transportadoras Veículos …" at bounding box center [301, 131] width 602 height 263
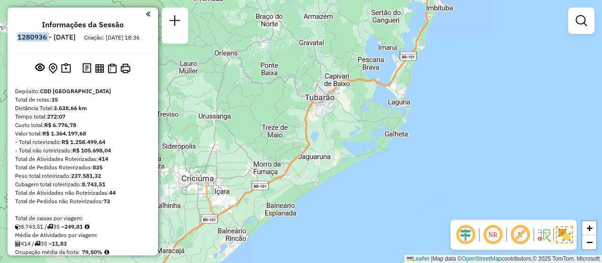
drag, startPoint x: 309, startPoint y: 154, endPoint x: 233, endPoint y: 239, distance: 114.6
click at [233, 245] on div "Janela de atendimento Grade de atendimento Capacidade Transportadoras Veículos …" at bounding box center [301, 131] width 602 height 263
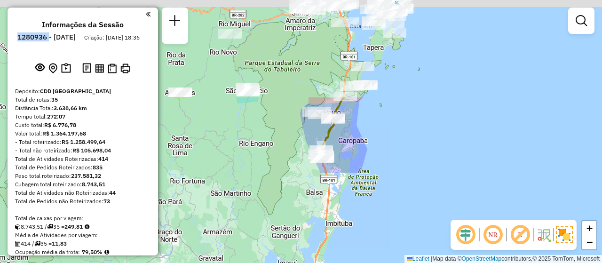
drag, startPoint x: 408, startPoint y: 126, endPoint x: 384, endPoint y: 249, distance: 126.1
click at [384, 249] on div "Janela de atendimento Grade de atendimento Capacidade Transportadoras Veículos …" at bounding box center [301, 131] width 602 height 263
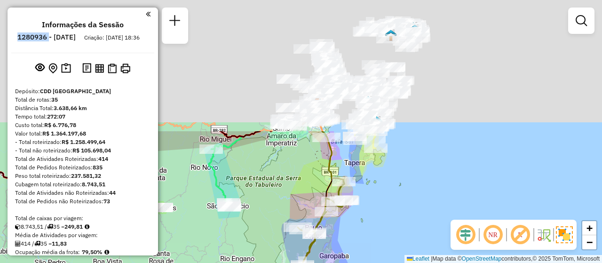
drag, startPoint x: 387, startPoint y: 76, endPoint x: 356, endPoint y: 242, distance: 168.8
click at [356, 242] on div "Janela de atendimento Grade de atendimento Capacidade Transportadoras Veículos …" at bounding box center [301, 131] width 602 height 263
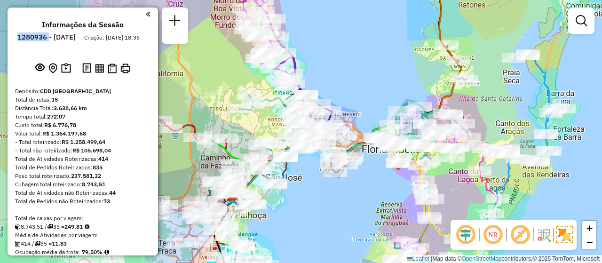
click at [493, 230] on em at bounding box center [493, 234] width 23 height 23
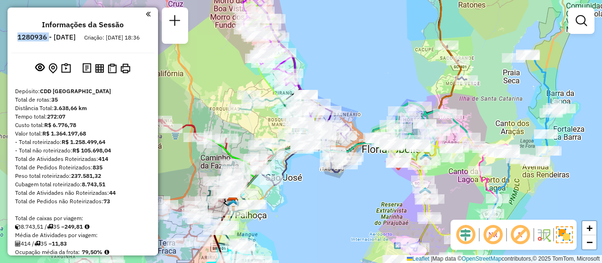
click at [503, 233] on em at bounding box center [493, 234] width 23 height 23
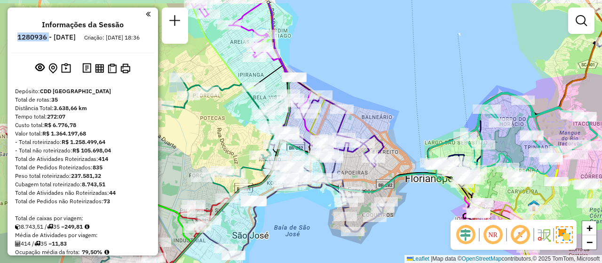
drag, startPoint x: 305, startPoint y: 171, endPoint x: 313, endPoint y: 201, distance: 31.0
click at [313, 201] on div "Rota 38 - Placa EMN0C69 05021082 - MINI MERCADO WILPERT Janela de atendimento G…" at bounding box center [301, 131] width 602 height 263
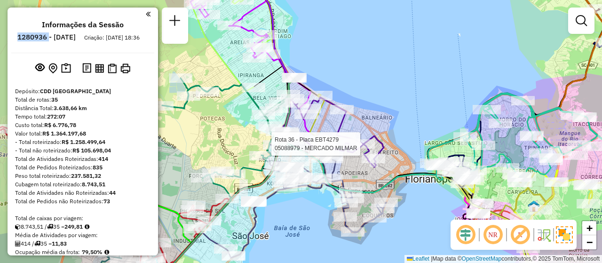
select select "**********"
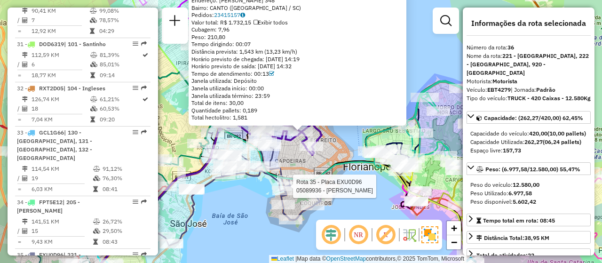
scroll to position [1907, 0]
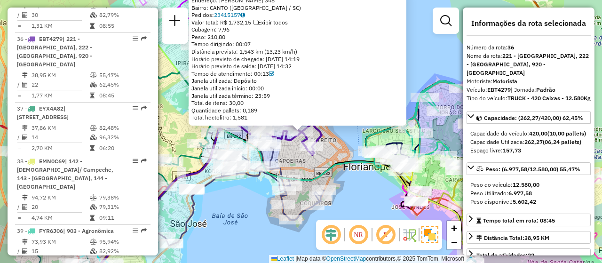
click at [246, 232] on div "05088979 - MERCADO MILMAR Endereço: FELIPE NEVES 348 Bairro: CANTO (FLORIANOPOL…" at bounding box center [301, 131] width 602 height 263
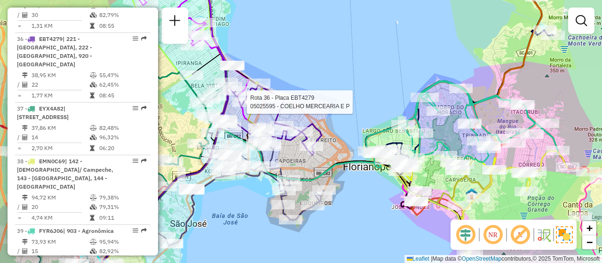
select select "**********"
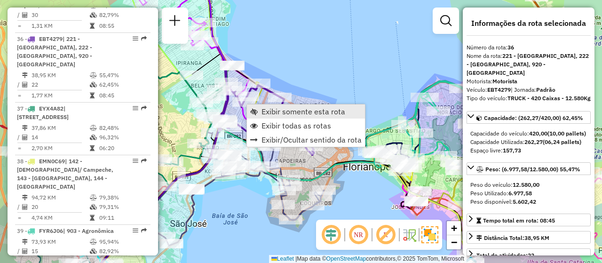
click at [315, 113] on span "Exibir somente esta rota" at bounding box center [303, 112] width 84 height 8
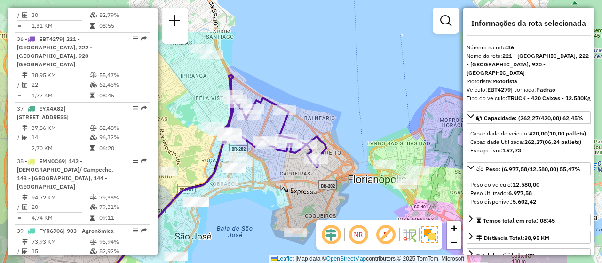
drag, startPoint x: 322, startPoint y: 174, endPoint x: 261, endPoint y: 210, distance: 70.2
click at [261, 210] on div "Janela de atendimento Grade de atendimento Capacidade Transportadoras Veículos …" at bounding box center [301, 131] width 602 height 263
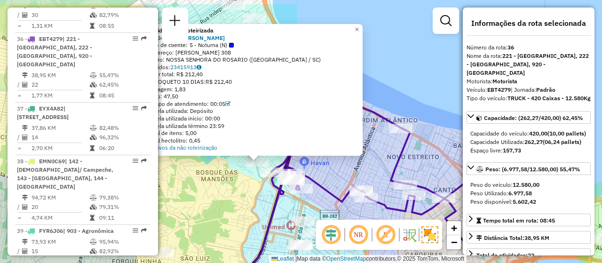
drag, startPoint x: 306, startPoint y: 190, endPoint x: 262, endPoint y: 221, distance: 53.4
click at [262, 221] on div "Atividade não roteirizada 05036832 - MATHEUS DEZAN Tipo de cliente: 5 - Noturna…" at bounding box center [301, 131] width 602 height 263
click at [259, 200] on div "Atividade não roteirizada 05036832 - MATHEUS DEZAN Tipo de cliente: 5 - Noturna…" at bounding box center [301, 131] width 602 height 263
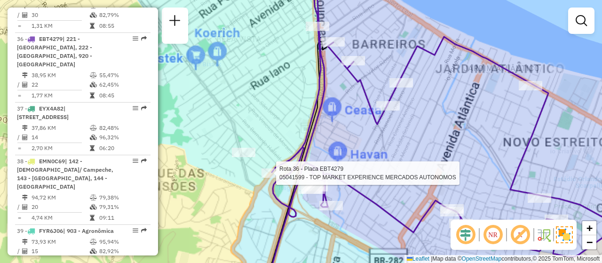
select select "**********"
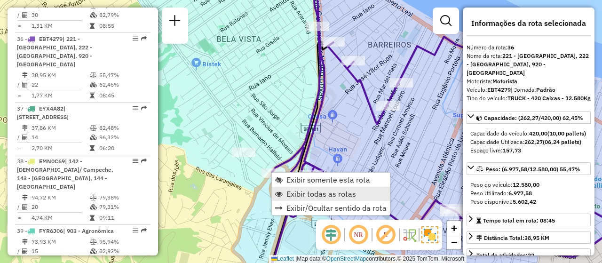
click at [317, 192] on span "Exibir todas as rotas" at bounding box center [321, 194] width 70 height 8
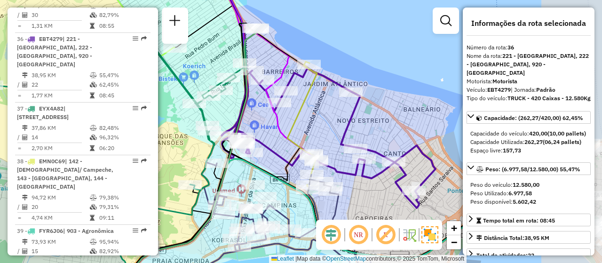
drag, startPoint x: 365, startPoint y: 150, endPoint x: 253, endPoint y: 125, distance: 114.2
click at [253, 125] on div "Janela de atendimento Grade de atendimento Capacidade Transportadoras Veículos …" at bounding box center [301, 131] width 602 height 263
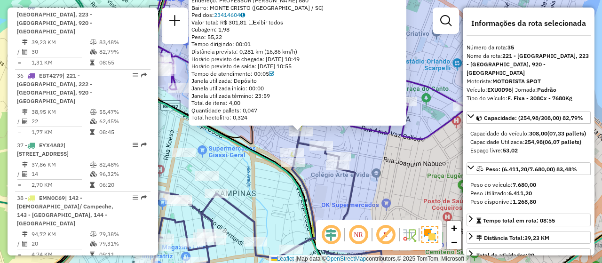
scroll to position [1845, 0]
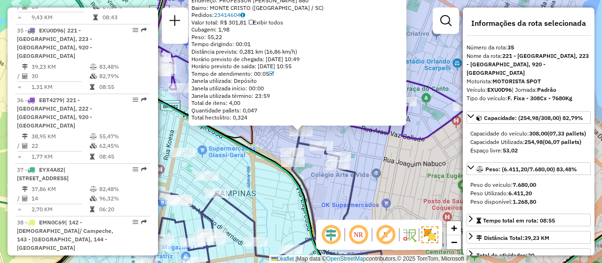
click at [368, 161] on div "05038176 - 52.853.286 MIRIAM DO Endereço: PROFESSOR EGÍDIO FERREIRA 880 Bairro:…" at bounding box center [301, 131] width 602 height 263
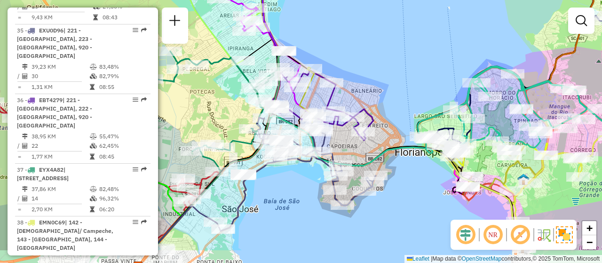
drag, startPoint x: 423, startPoint y: 113, endPoint x: 405, endPoint y: 74, distance: 43.1
click at [405, 74] on div "Janela de atendimento Grade de atendimento Capacidade Transportadoras Veículos …" at bounding box center [301, 131] width 602 height 263
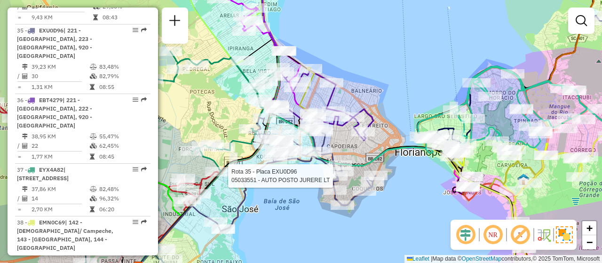
select select "**********"
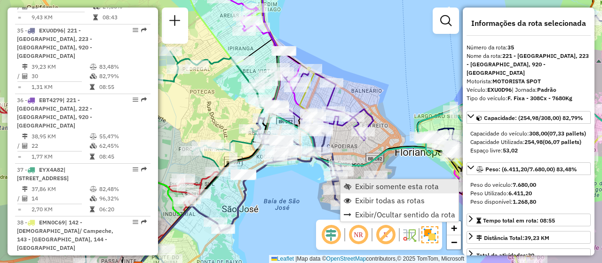
click at [391, 185] on span "Exibir somente esta rota" at bounding box center [397, 186] width 84 height 8
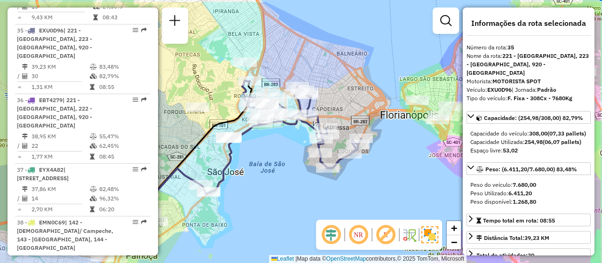
drag, startPoint x: 370, startPoint y: 179, endPoint x: 308, endPoint y: 210, distance: 69.6
click at [308, 210] on div "Janela de atendimento Grade de atendimento Capacidade Transportadoras Veículos …" at bounding box center [301, 131] width 602 height 263
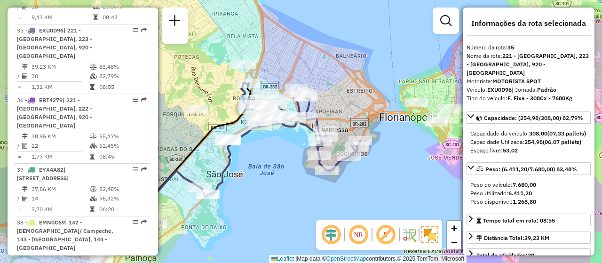
click at [362, 237] on em at bounding box center [358, 234] width 23 height 23
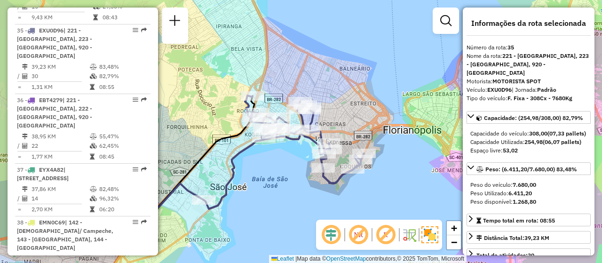
drag, startPoint x: 359, startPoint y: 200, endPoint x: 363, endPoint y: 213, distance: 13.2
click at [363, 213] on div "Janela de atendimento Grade de atendimento Capacidade Transportadoras Veículos …" at bounding box center [301, 131] width 602 height 263
click at [363, 234] on em at bounding box center [358, 234] width 23 height 23
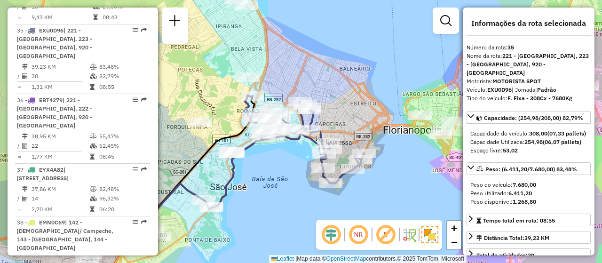
click at [362, 233] on em at bounding box center [358, 234] width 23 height 23
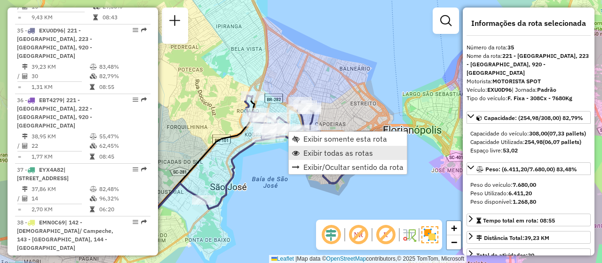
click at [319, 152] on span "Exibir todas as rotas" at bounding box center [338, 153] width 70 height 8
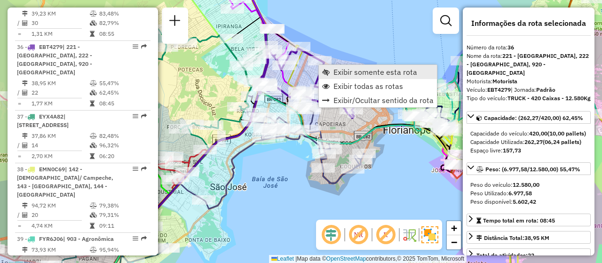
scroll to position [1907, 0]
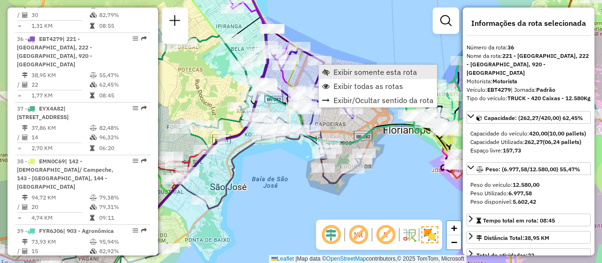
click at [338, 69] on span "Exibir somente esta rota" at bounding box center [375, 72] width 84 height 8
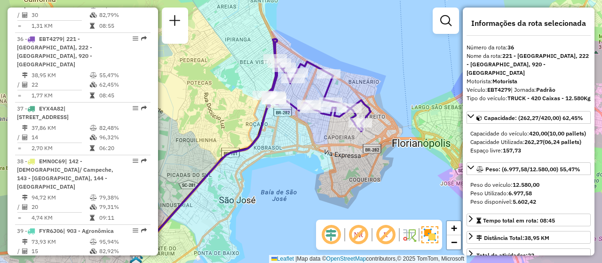
drag, startPoint x: 430, startPoint y: 180, endPoint x: 380, endPoint y: 202, distance: 55.2
click at [380, 202] on div "Janela de atendimento Grade de atendimento Capacidade Transportadoras Veículos …" at bounding box center [301, 131] width 602 height 263
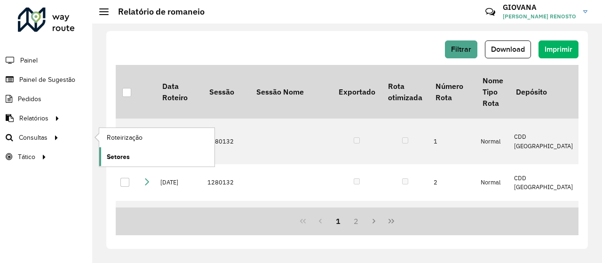
click at [129, 158] on span "Setores" at bounding box center [118, 157] width 23 height 10
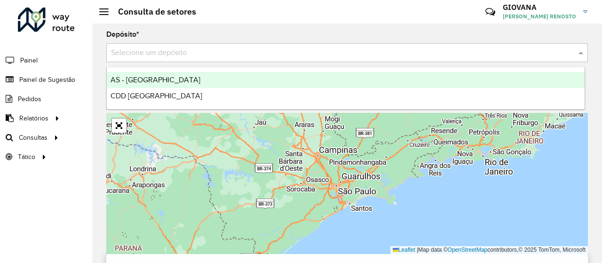
click at [134, 46] on div "Selecione um depósito" at bounding box center [347, 52] width 482 height 19
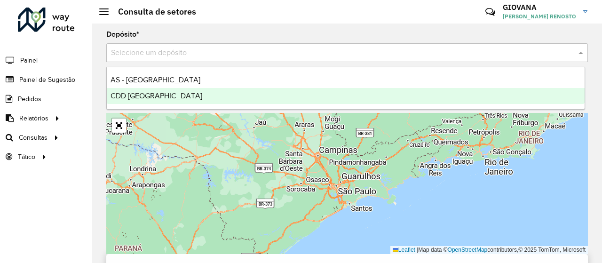
click at [152, 91] on div "CDD [GEOGRAPHIC_DATA]" at bounding box center [346, 96] width 478 height 16
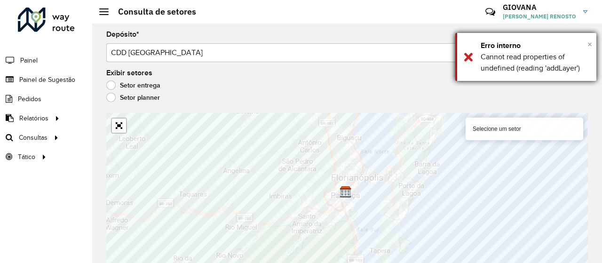
click at [591, 39] on button "×" at bounding box center [589, 44] width 5 height 14
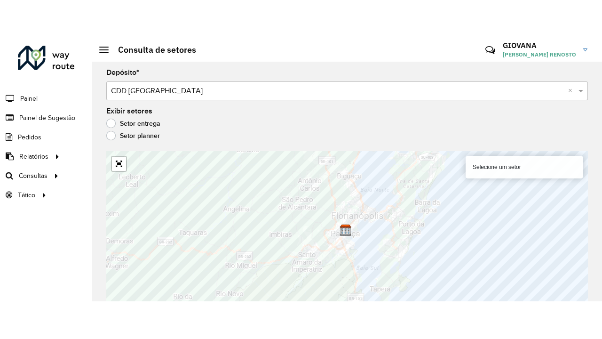
scroll to position [8, 0]
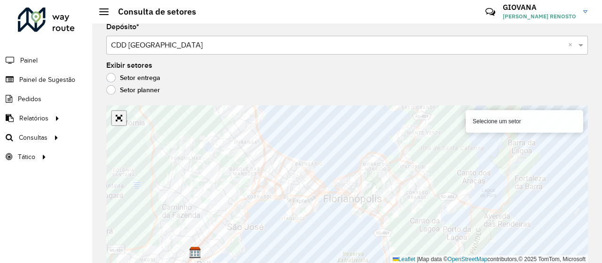
click at [124, 119] on link "Abrir mapa em tela cheia" at bounding box center [119, 118] width 14 height 14
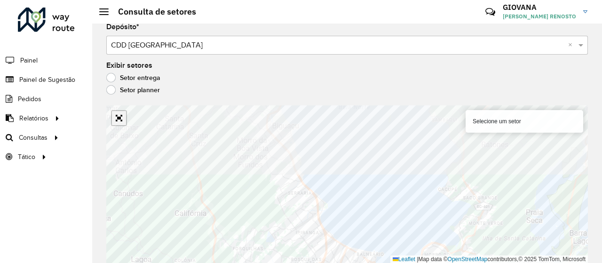
scroll to position [0, 0]
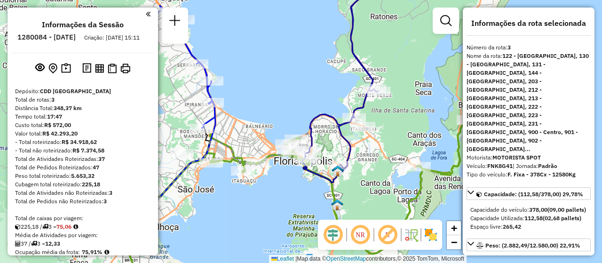
select select "**********"
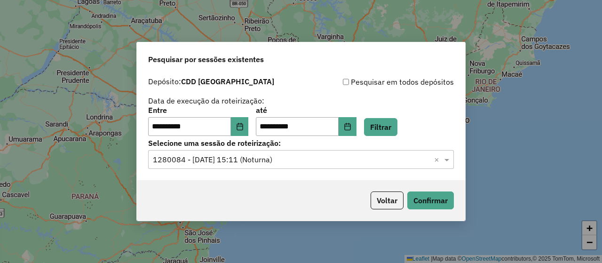
click at [221, 158] on input "text" at bounding box center [291, 159] width 277 height 11
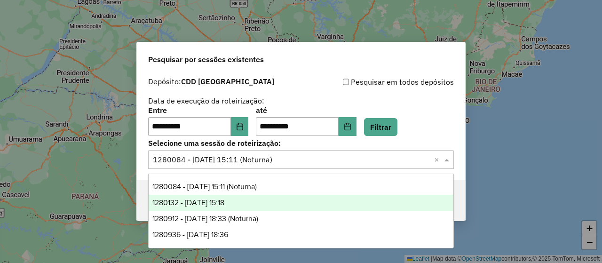
click at [214, 201] on span "1280132 - [DATE] 15:18" at bounding box center [188, 202] width 72 height 8
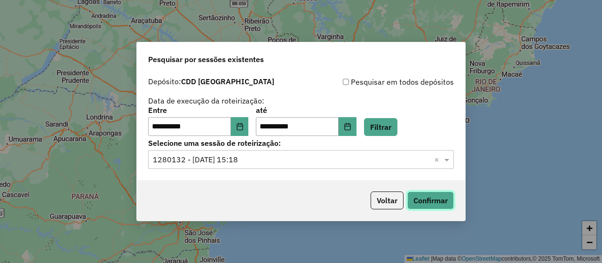
click at [431, 202] on button "Confirmar" at bounding box center [430, 200] width 47 height 18
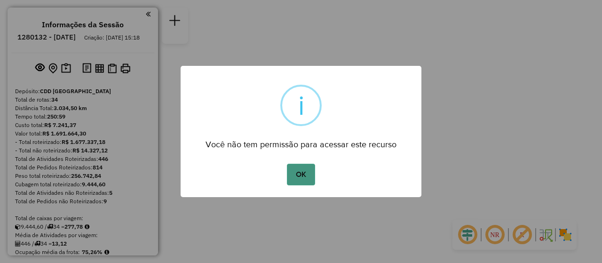
click at [305, 180] on button "OK" at bounding box center [301, 175] width 28 height 22
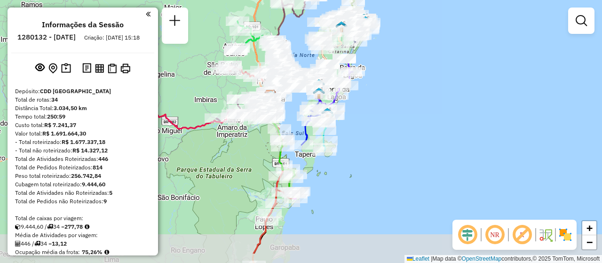
drag, startPoint x: 378, startPoint y: 195, endPoint x: 333, endPoint y: 158, distance: 57.8
click at [333, 158] on div "Janela de atendimento Grade de atendimento Capacidade Transportadoras Veículos …" at bounding box center [301, 131] width 602 height 263
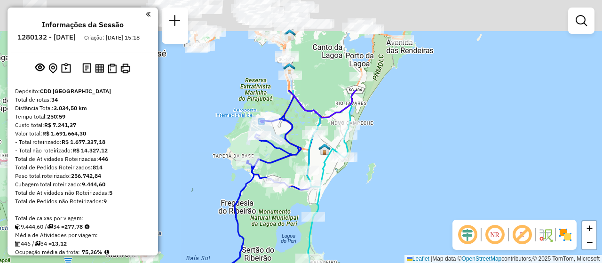
drag, startPoint x: 374, startPoint y: 100, endPoint x: 376, endPoint y: 216, distance: 116.2
click at [376, 216] on div "Janela de atendimento Grade de atendimento Capacidade Transportadoras Veículos …" at bounding box center [301, 131] width 602 height 263
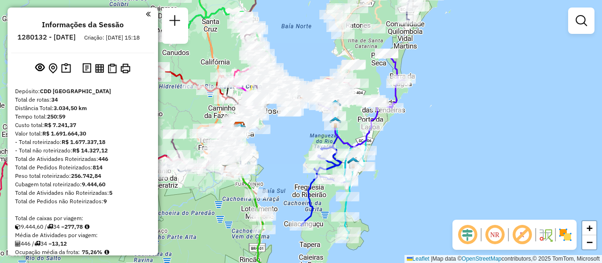
click at [563, 237] on img at bounding box center [565, 234] width 15 height 15
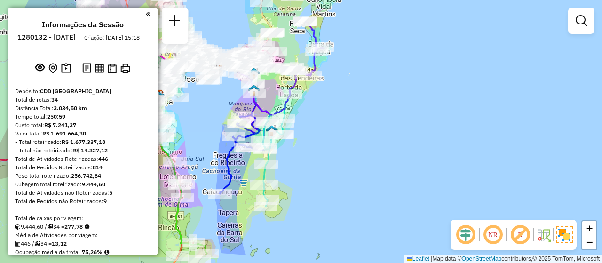
drag, startPoint x: 411, startPoint y: 160, endPoint x: 331, endPoint y: 127, distance: 86.9
click at [331, 127] on div "Janela de atendimento Grade de atendimento Capacidade Transportadoras Veículos …" at bounding box center [301, 131] width 602 height 263
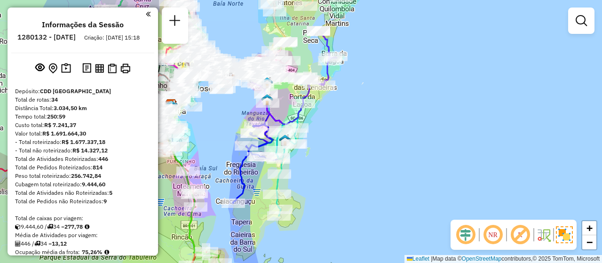
drag, startPoint x: 353, startPoint y: 104, endPoint x: 366, endPoint y: 115, distance: 16.7
click at [366, 115] on div "Janela de atendimento Grade de atendimento Capacidade Transportadoras Veículos …" at bounding box center [301, 131] width 602 height 263
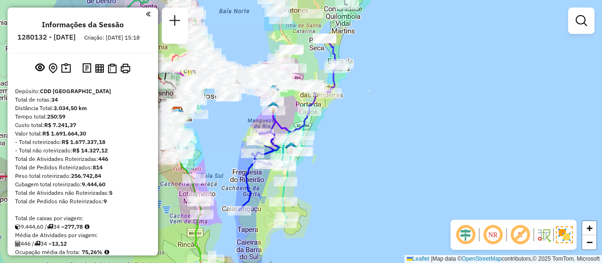
drag, startPoint x: 364, startPoint y: 162, endPoint x: 370, endPoint y: 169, distance: 9.0
click at [370, 169] on div "Janela de atendimento Grade de atendimento Capacidade Transportadoras Veículos …" at bounding box center [301, 131] width 602 height 263
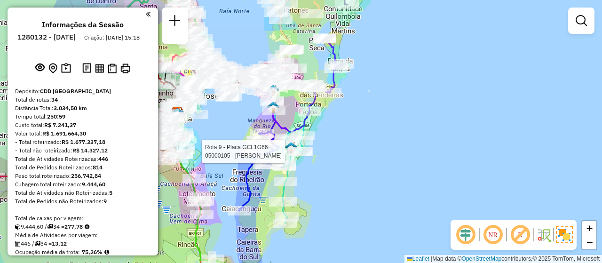
select select "**********"
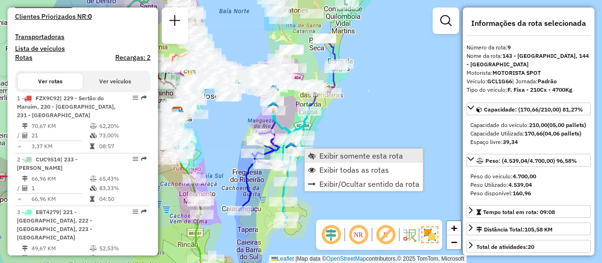
scroll to position [776, 0]
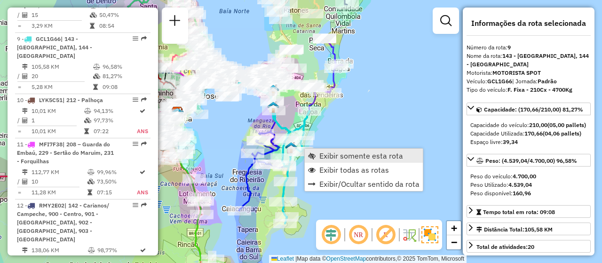
click at [340, 158] on span "Exibir somente esta rota" at bounding box center [361, 156] width 84 height 8
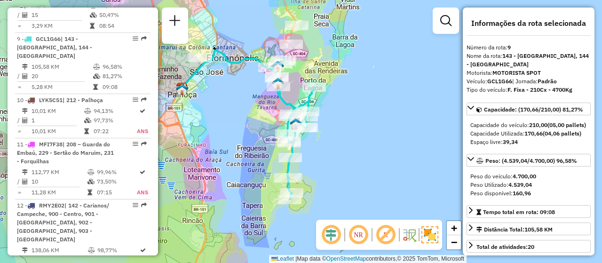
drag, startPoint x: 436, startPoint y: 166, endPoint x: 381, endPoint y: 158, distance: 56.2
click at [381, 158] on div "Janela de atendimento Grade de atendimento Capacidade Transportadoras Veículos …" at bounding box center [301, 131] width 602 height 263
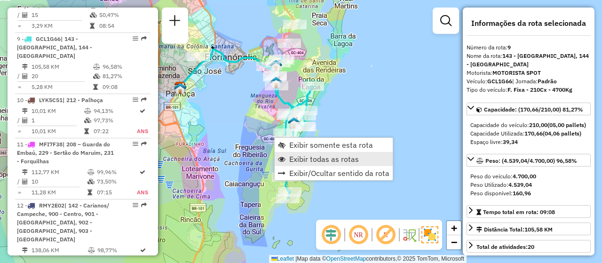
click at [307, 159] on span "Exibir todas as rotas" at bounding box center [324, 159] width 70 height 8
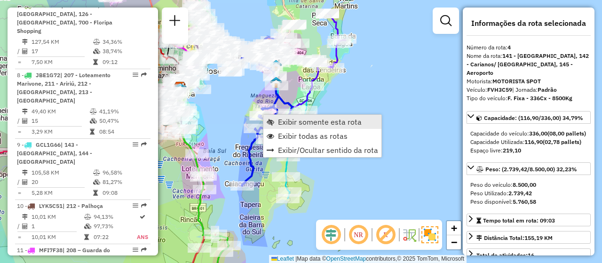
scroll to position [540, 0]
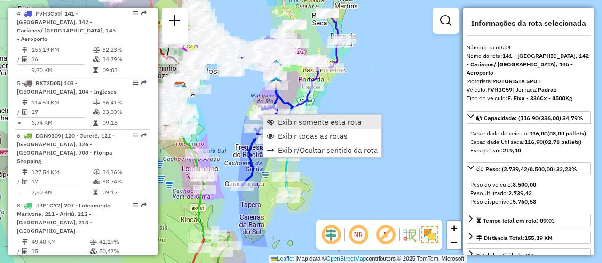
click at [288, 115] on link "Exibir somente esta rota" at bounding box center [322, 122] width 118 height 14
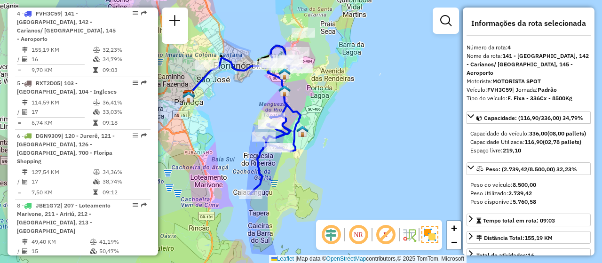
drag, startPoint x: 417, startPoint y: 142, endPoint x: 360, endPoint y: 130, distance: 58.0
click at [360, 130] on div "Janela de atendimento Grade de atendimento Capacidade Transportadoras Veículos …" at bounding box center [301, 131] width 602 height 263
